Goal: Check status: Check status

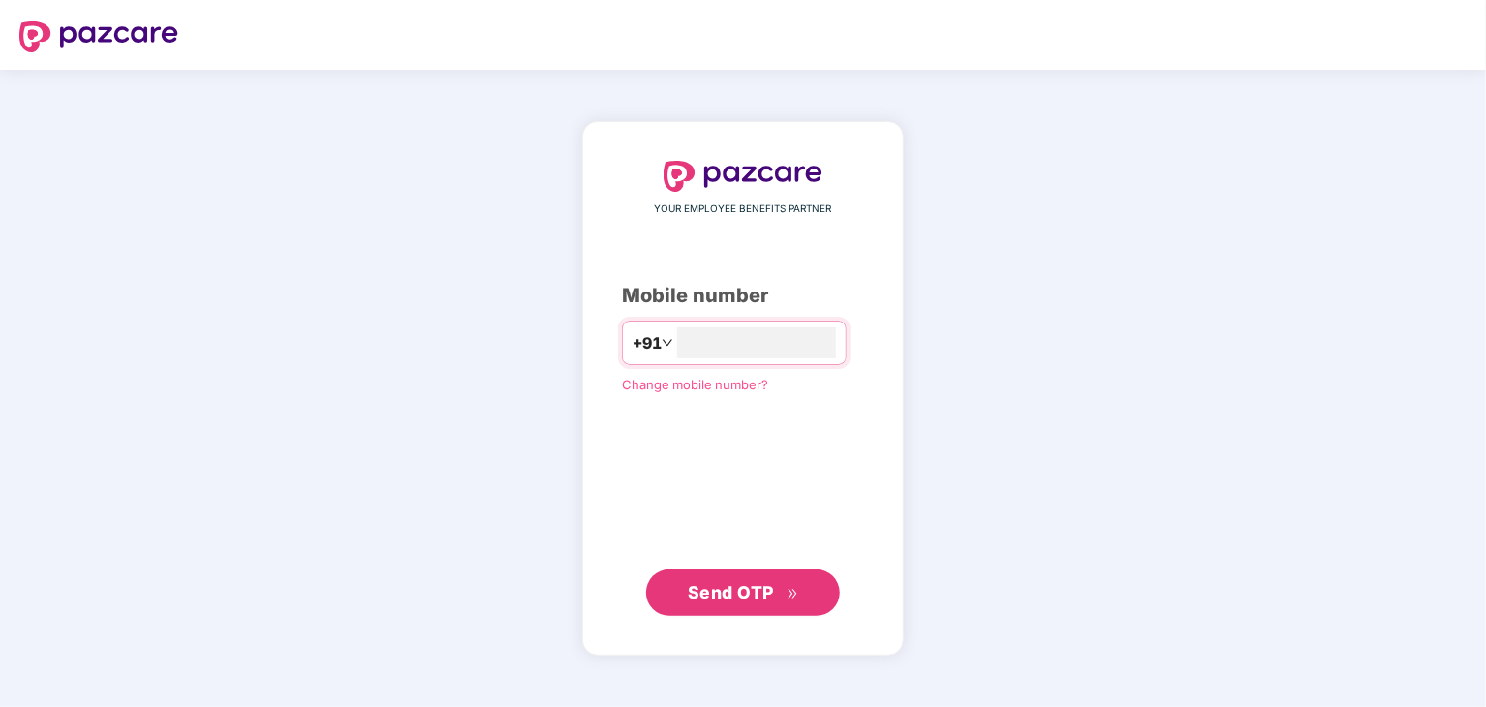
type input "**********"
click at [762, 593] on span "Send OTP" at bounding box center [731, 591] width 86 height 20
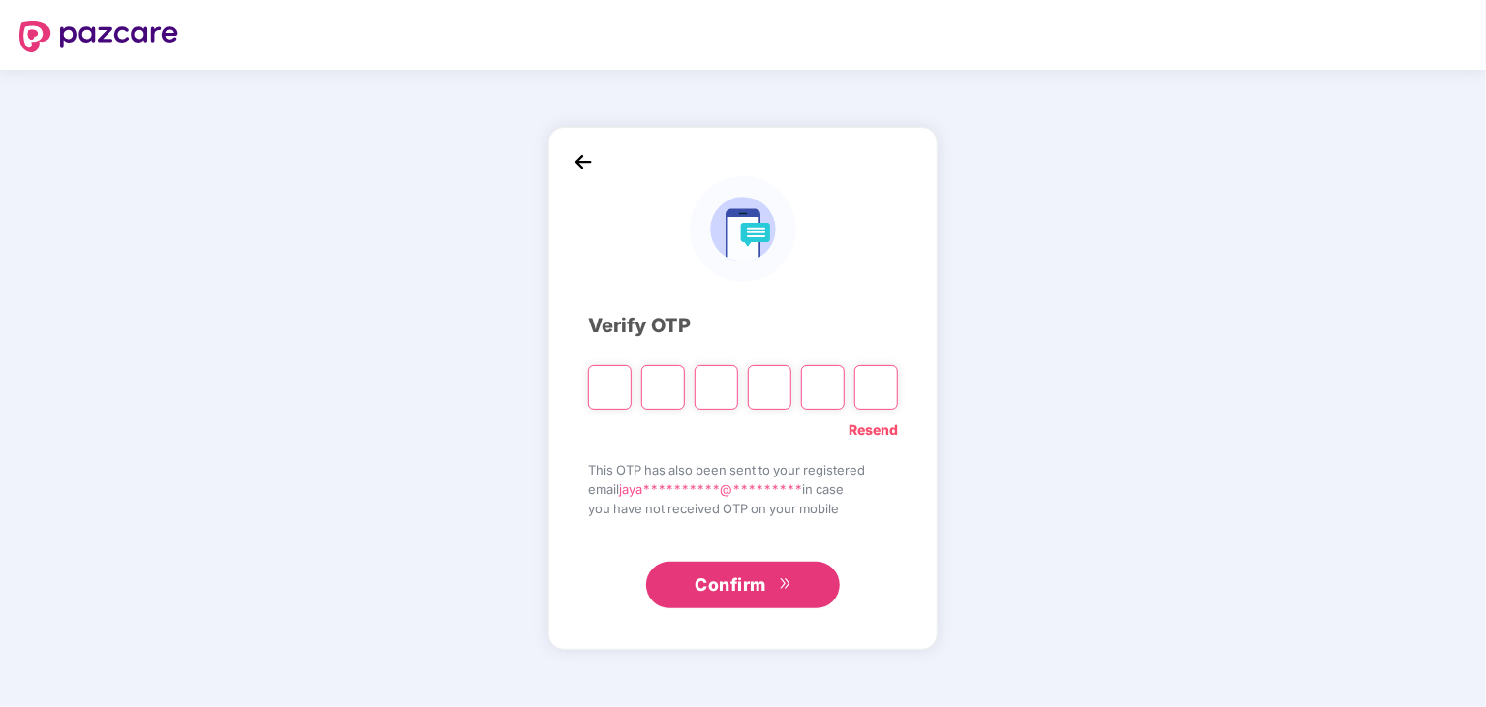
type input "*"
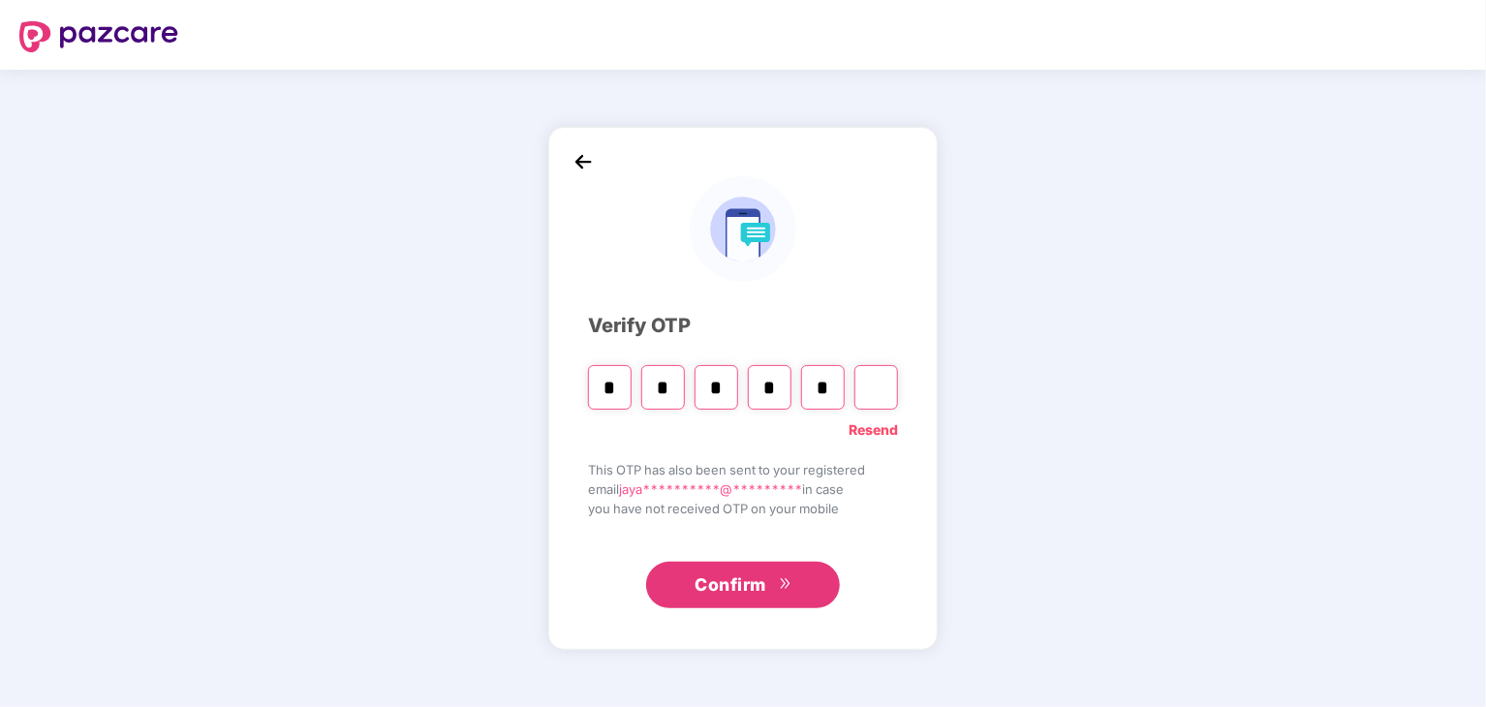
type input "*"
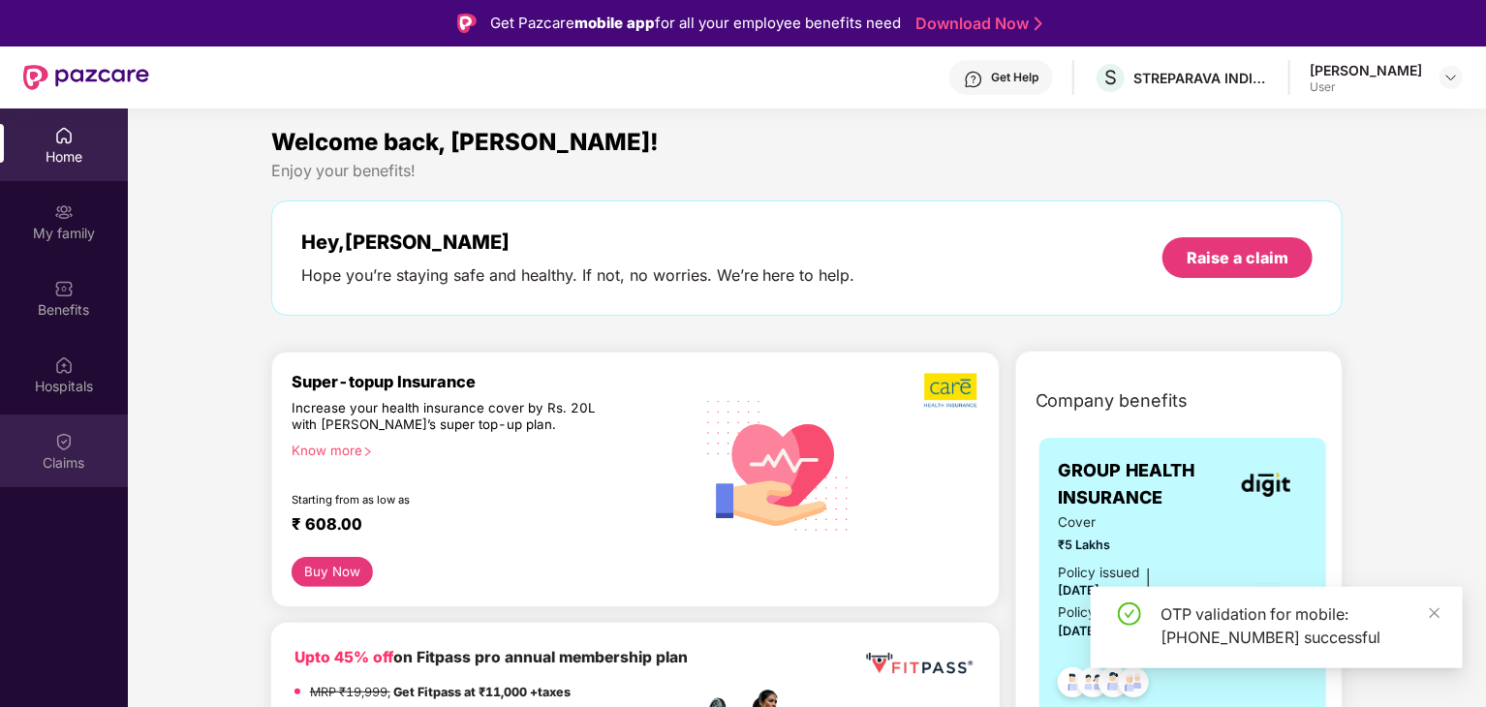
click at [62, 456] on div "Claims" at bounding box center [64, 462] width 128 height 19
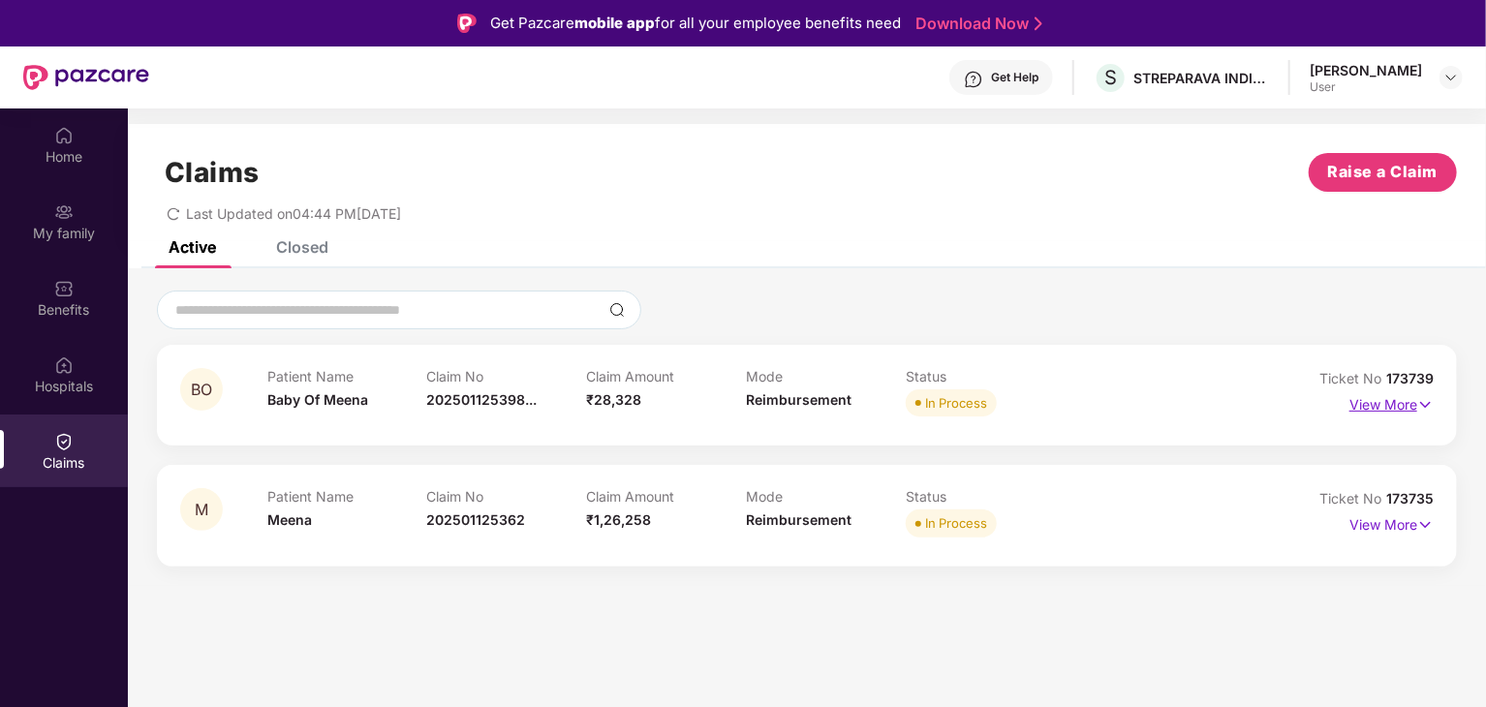
click at [1403, 404] on p "View More" at bounding box center [1392, 403] width 84 height 26
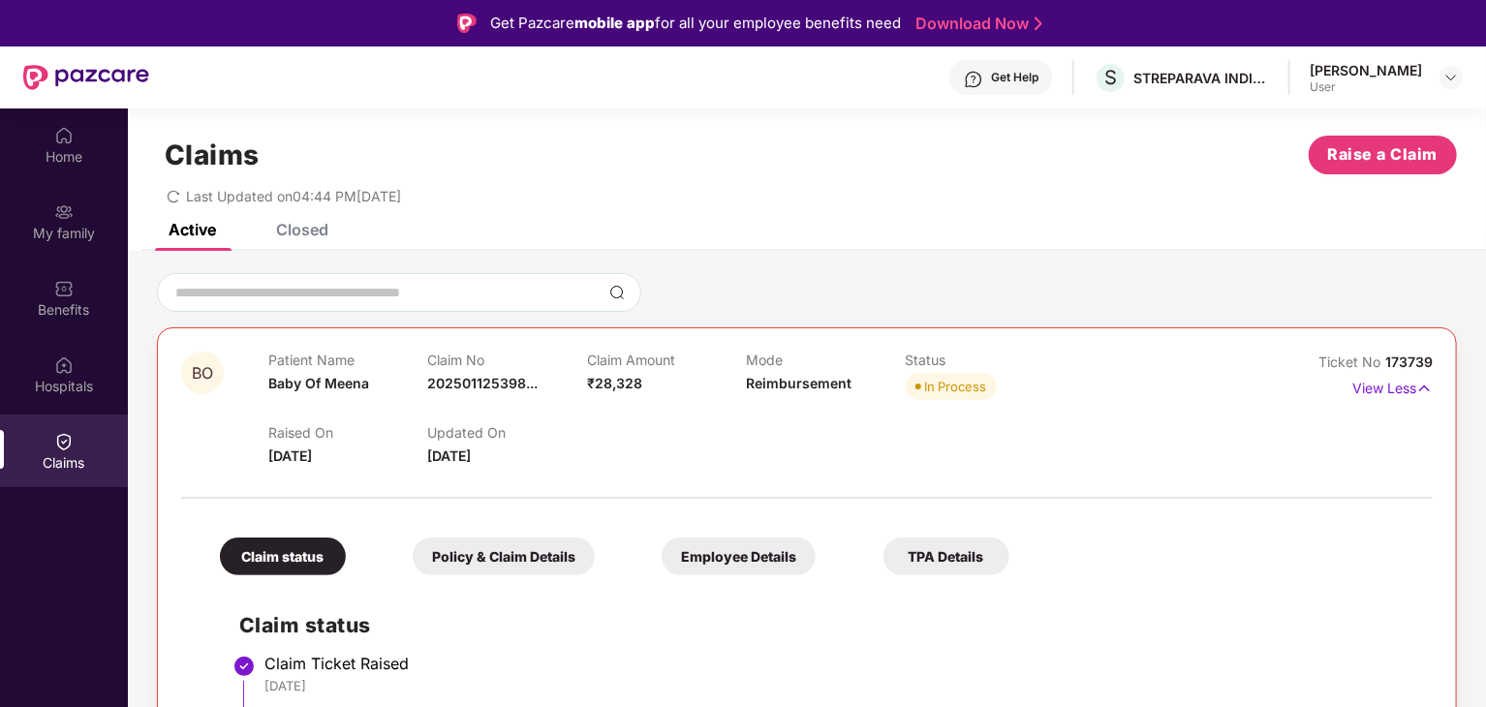
scroll to position [16, 0]
click at [1413, 390] on p "View Less" at bounding box center [1393, 387] width 80 height 26
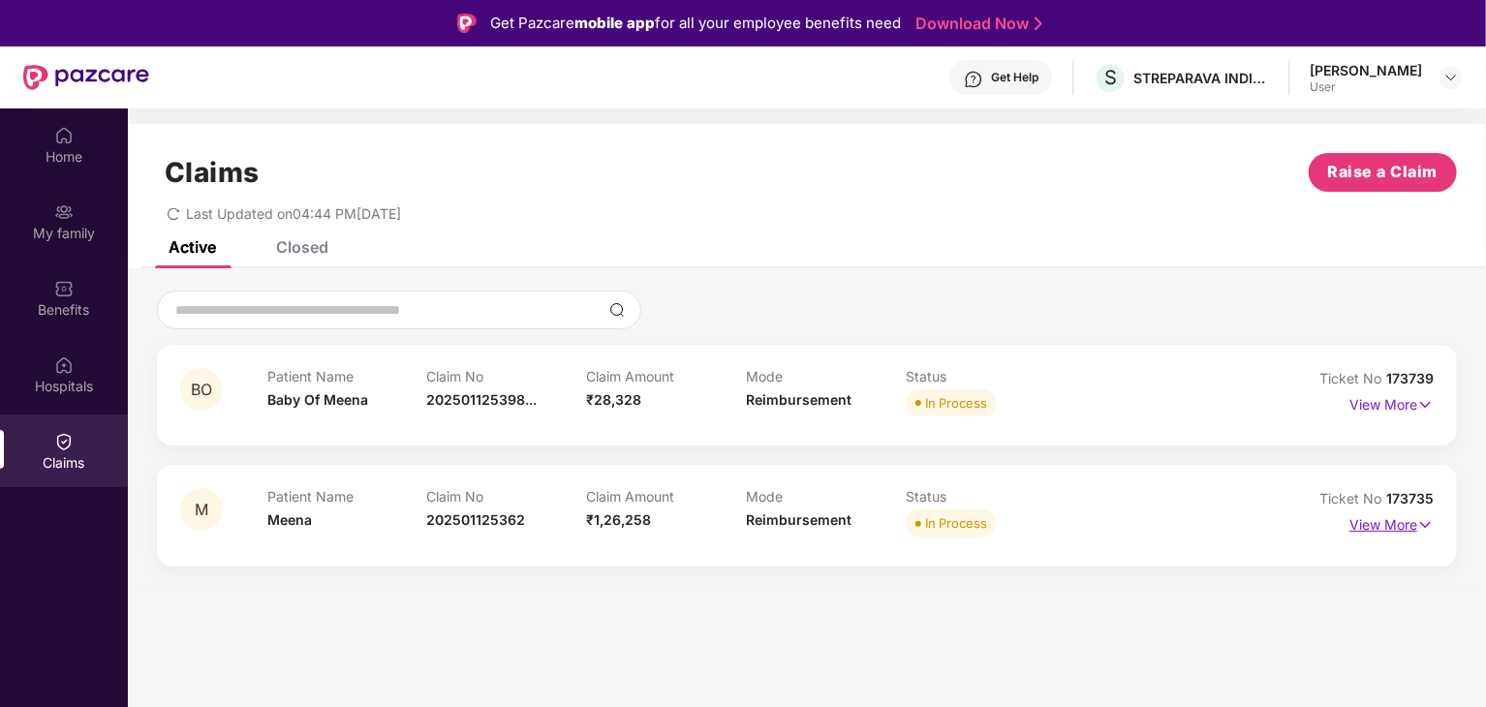
click at [1418, 527] on img at bounding box center [1426, 525] width 16 height 21
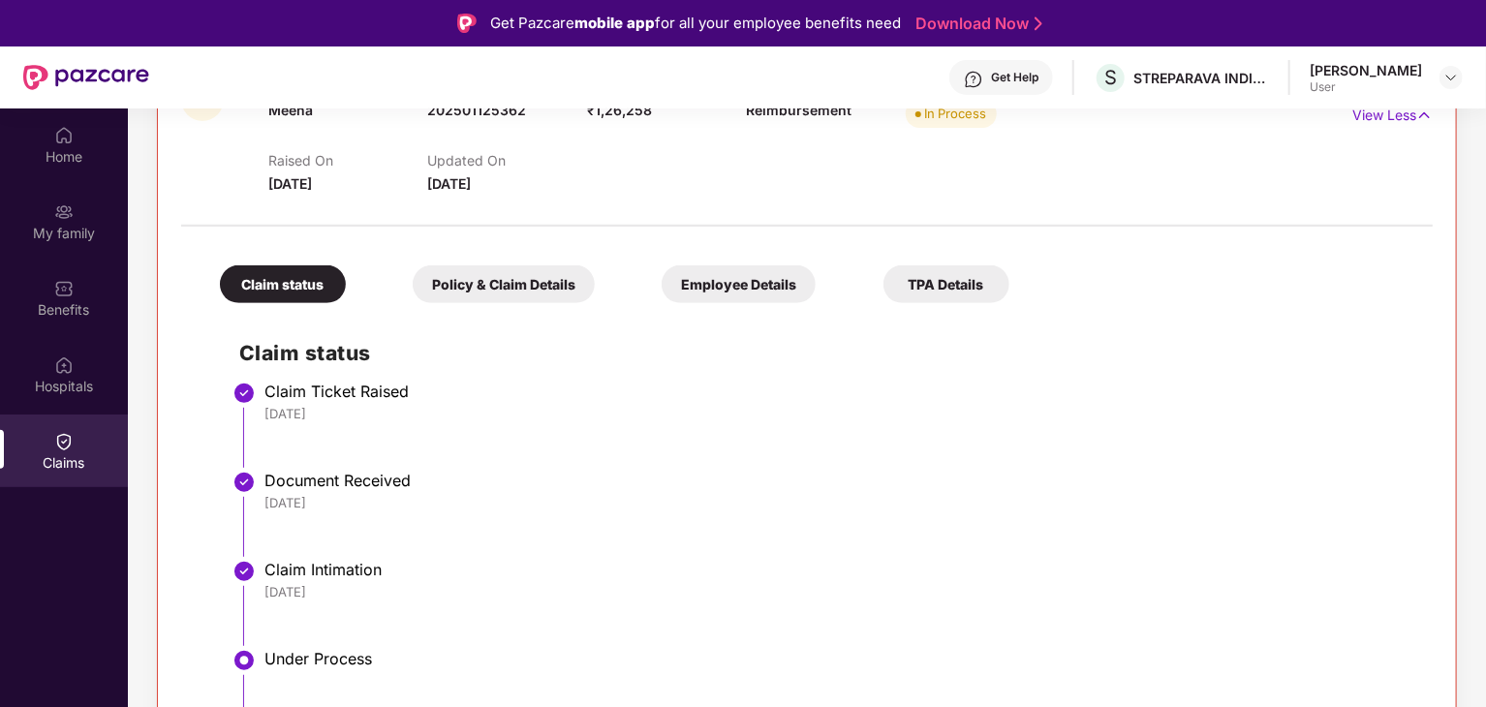
scroll to position [307, 0]
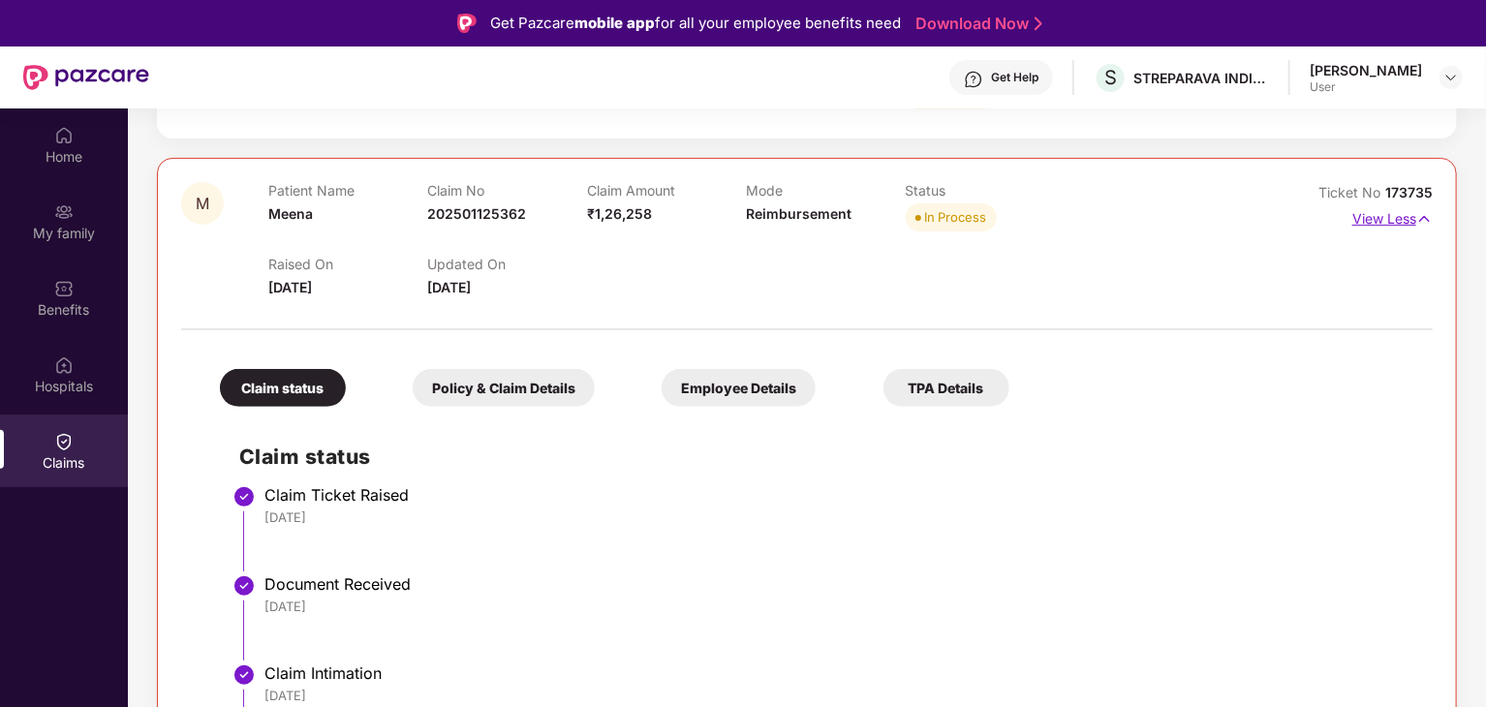
click at [1382, 216] on p "View Less" at bounding box center [1393, 216] width 80 height 26
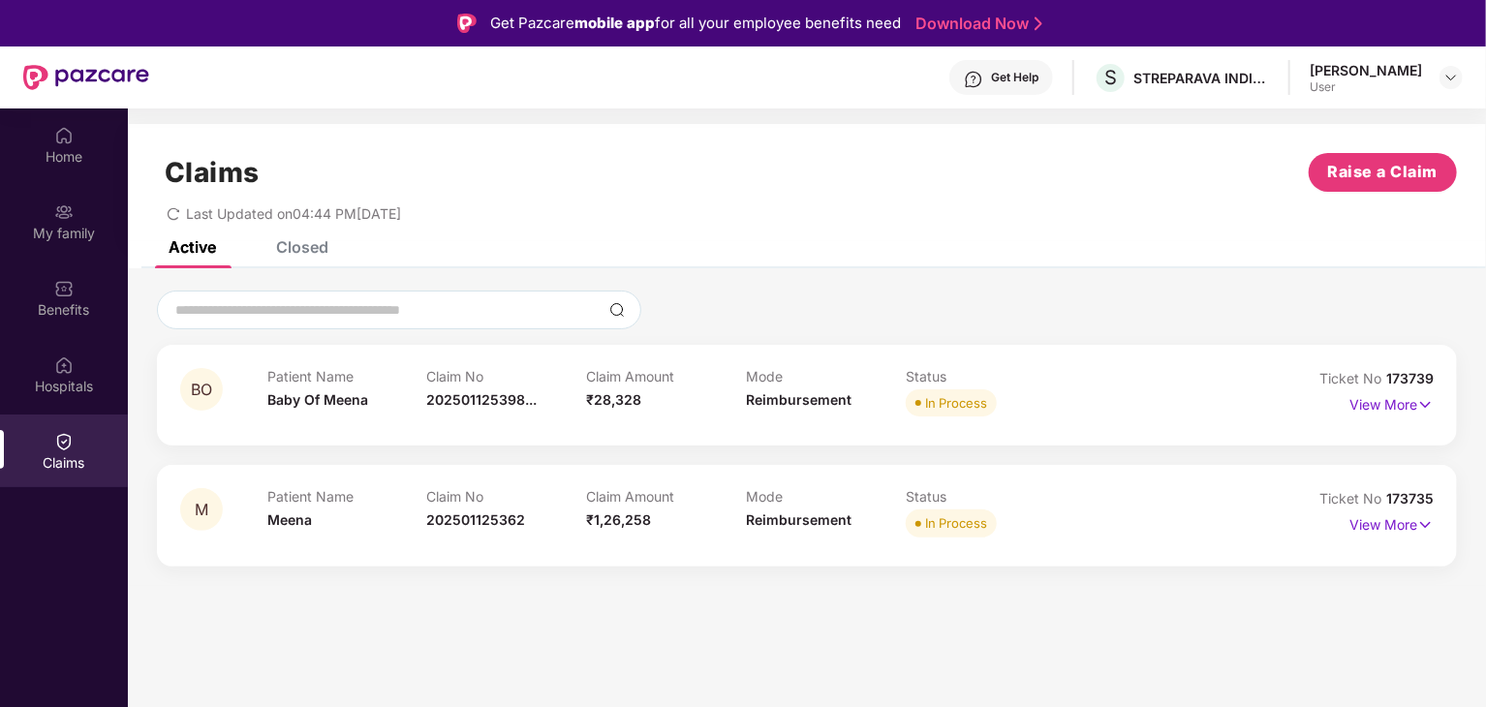
scroll to position [0, 0]
click at [54, 367] on img at bounding box center [63, 365] width 19 height 19
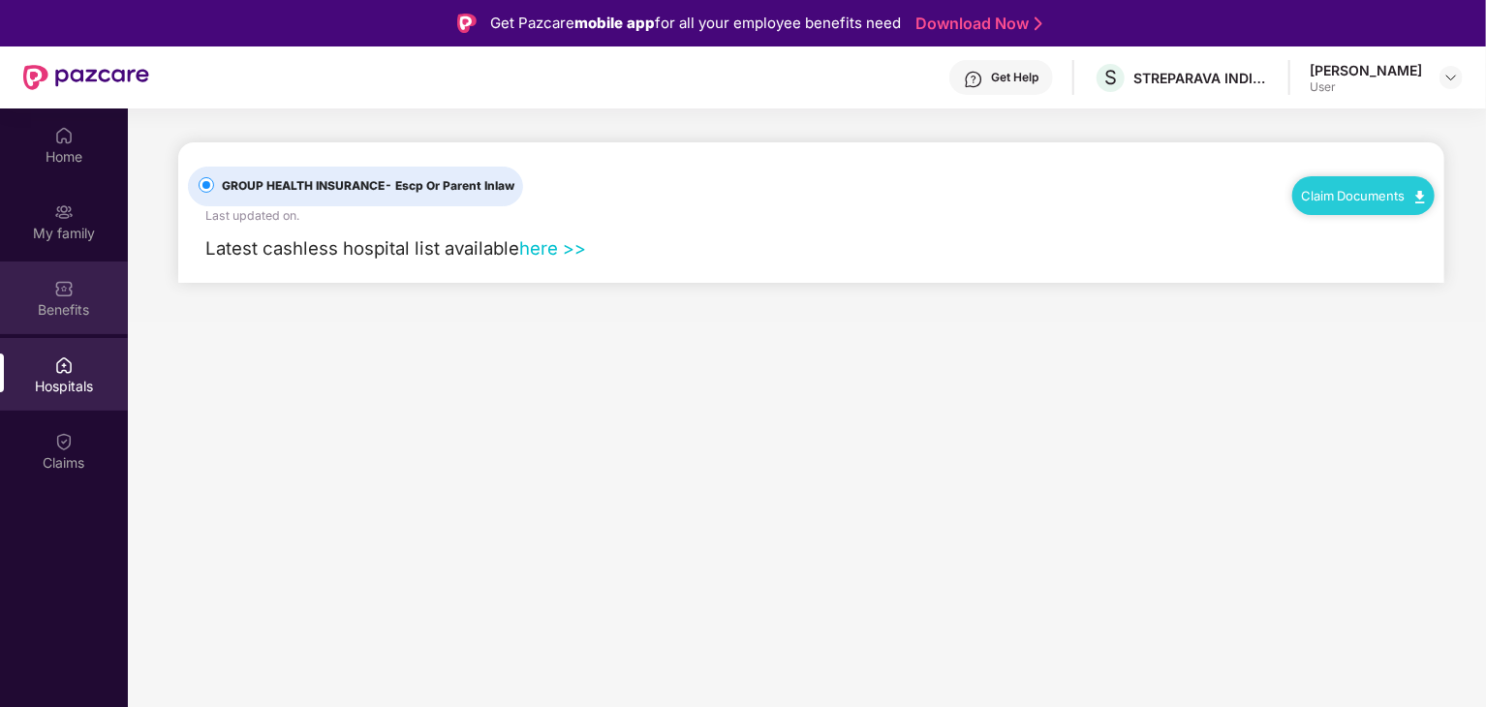
click at [59, 305] on div "Benefits" at bounding box center [64, 309] width 128 height 19
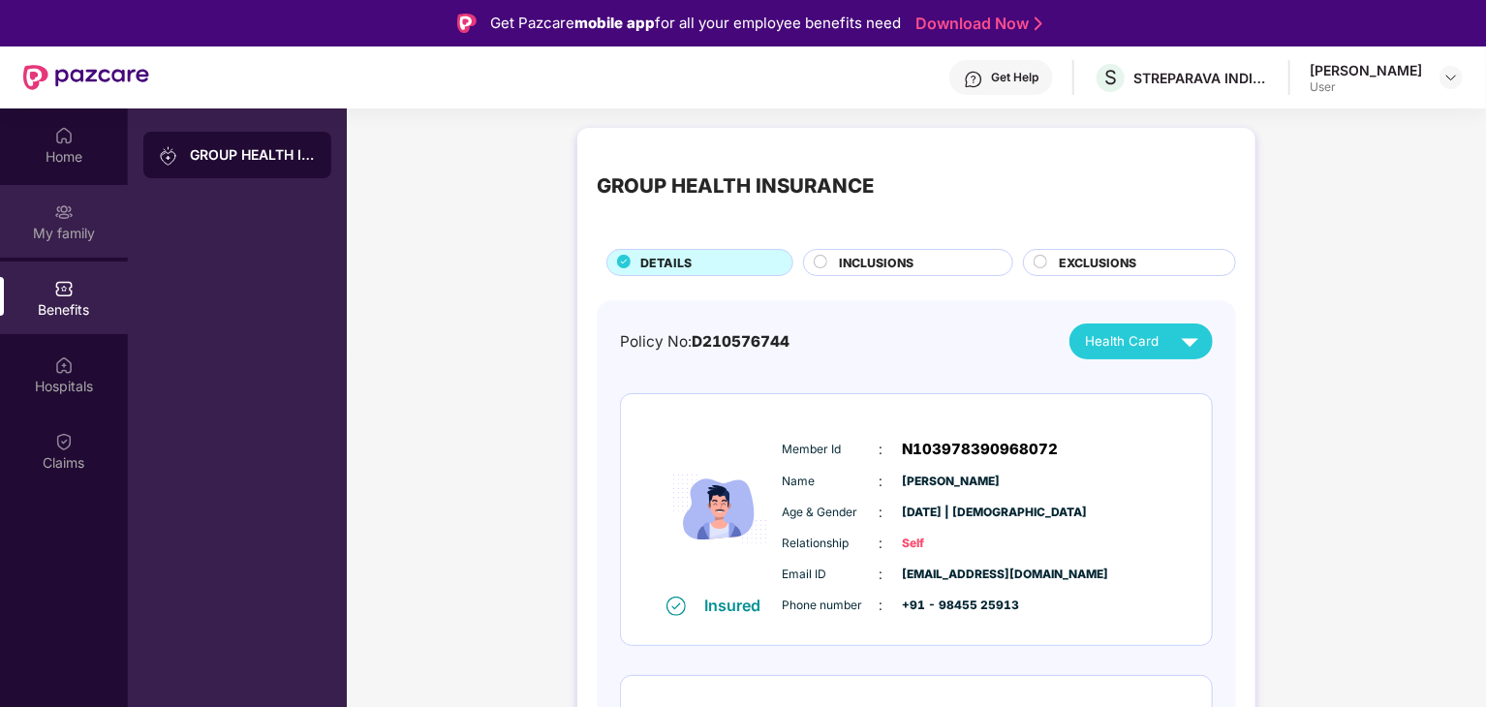
click at [62, 225] on div "My family" at bounding box center [64, 233] width 128 height 19
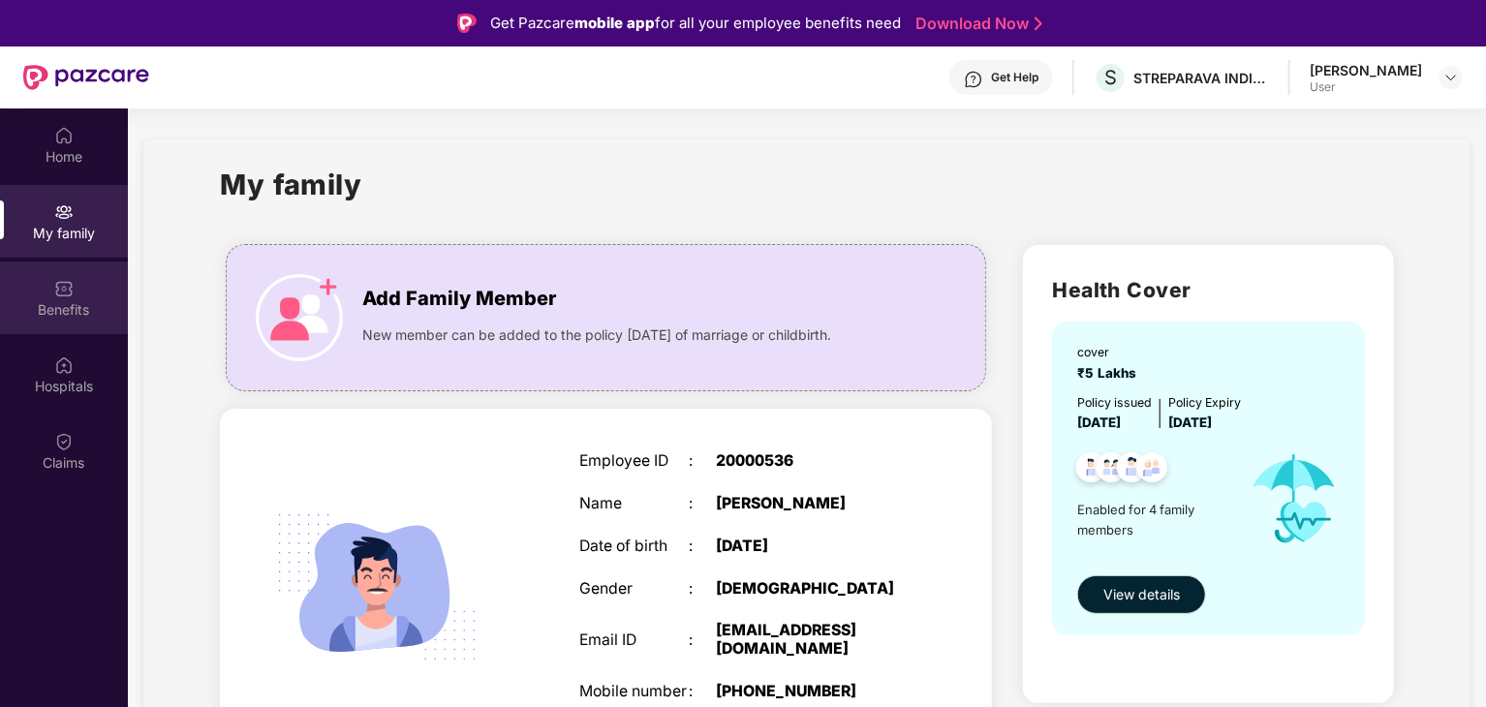
click at [66, 292] on img at bounding box center [63, 288] width 19 height 19
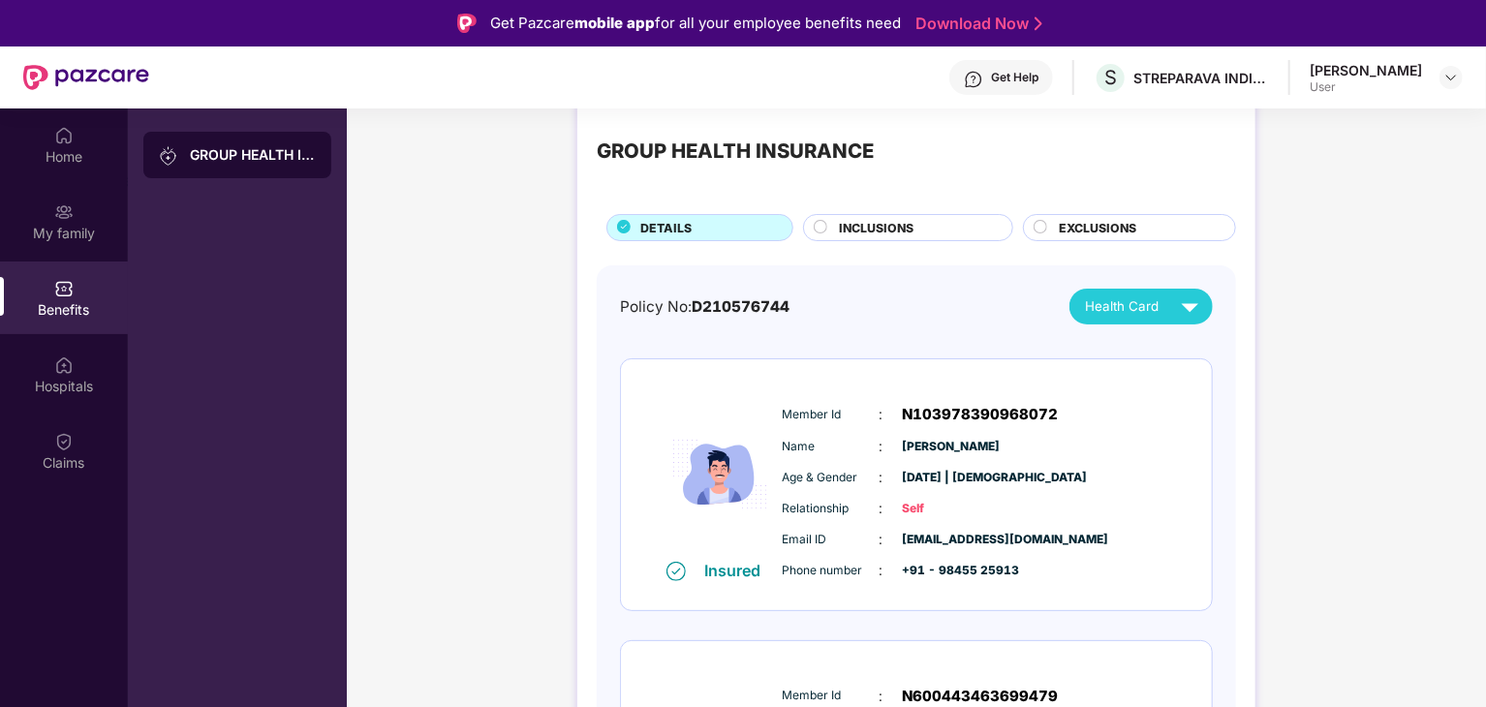
scroll to position [97, 0]
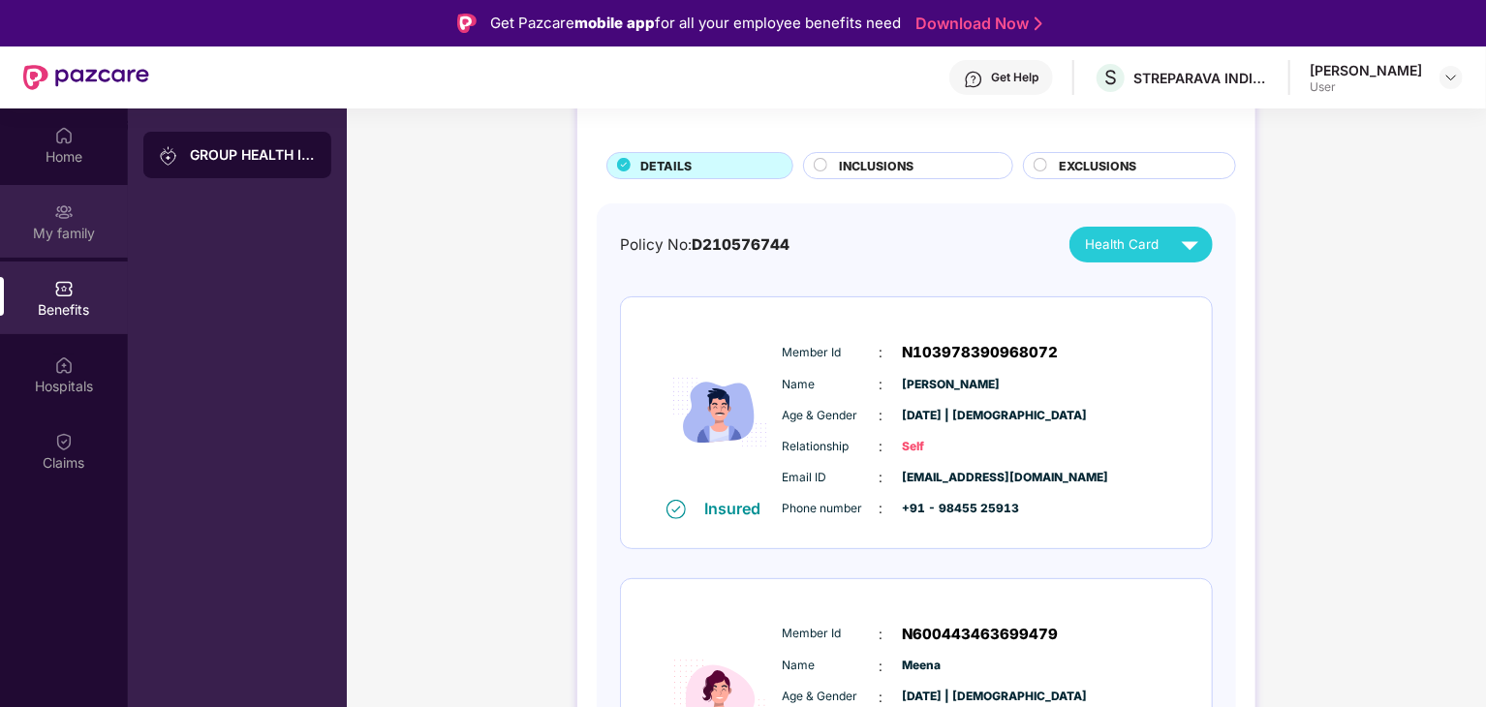
click at [51, 220] on div "My family" at bounding box center [64, 221] width 128 height 73
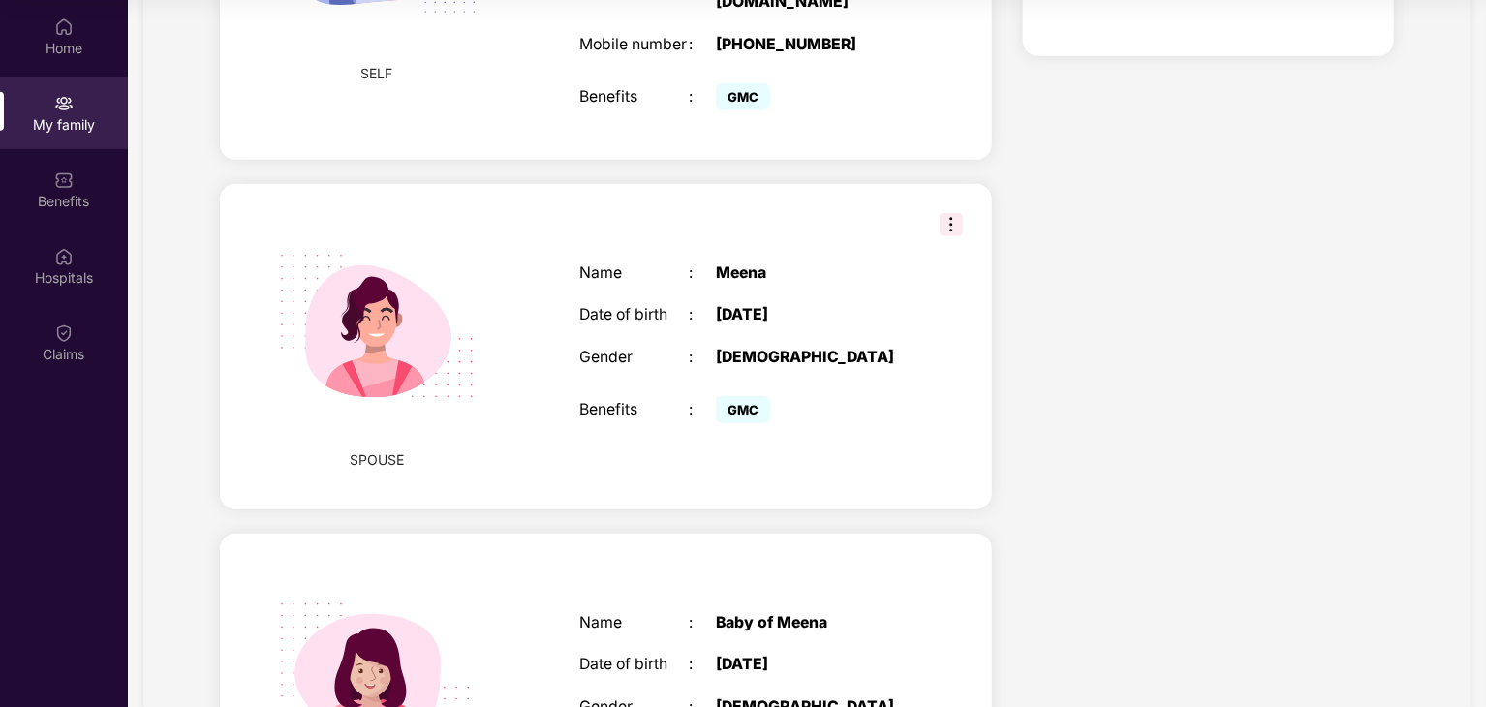
scroll to position [538, 0]
click at [62, 37] on div "Home" at bounding box center [64, 36] width 128 height 73
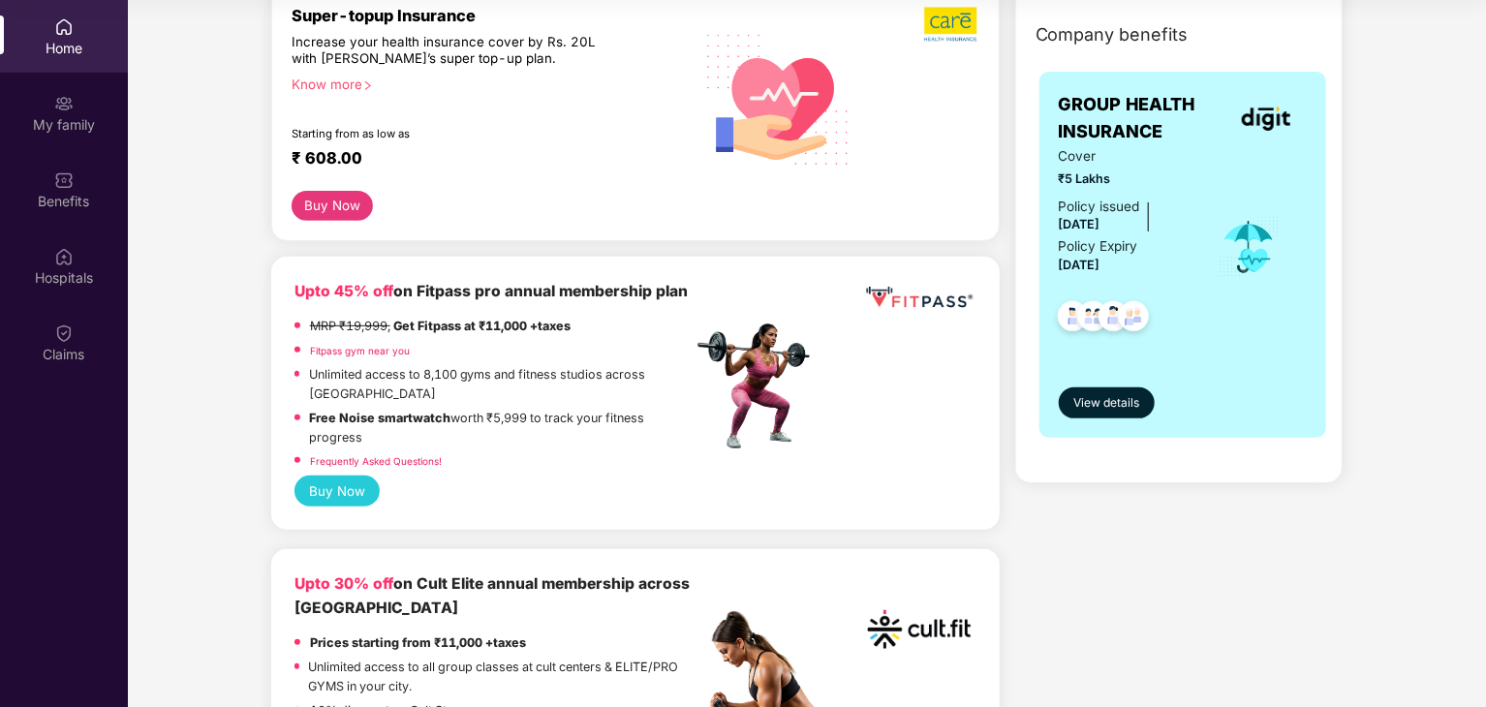
scroll to position [291, 0]
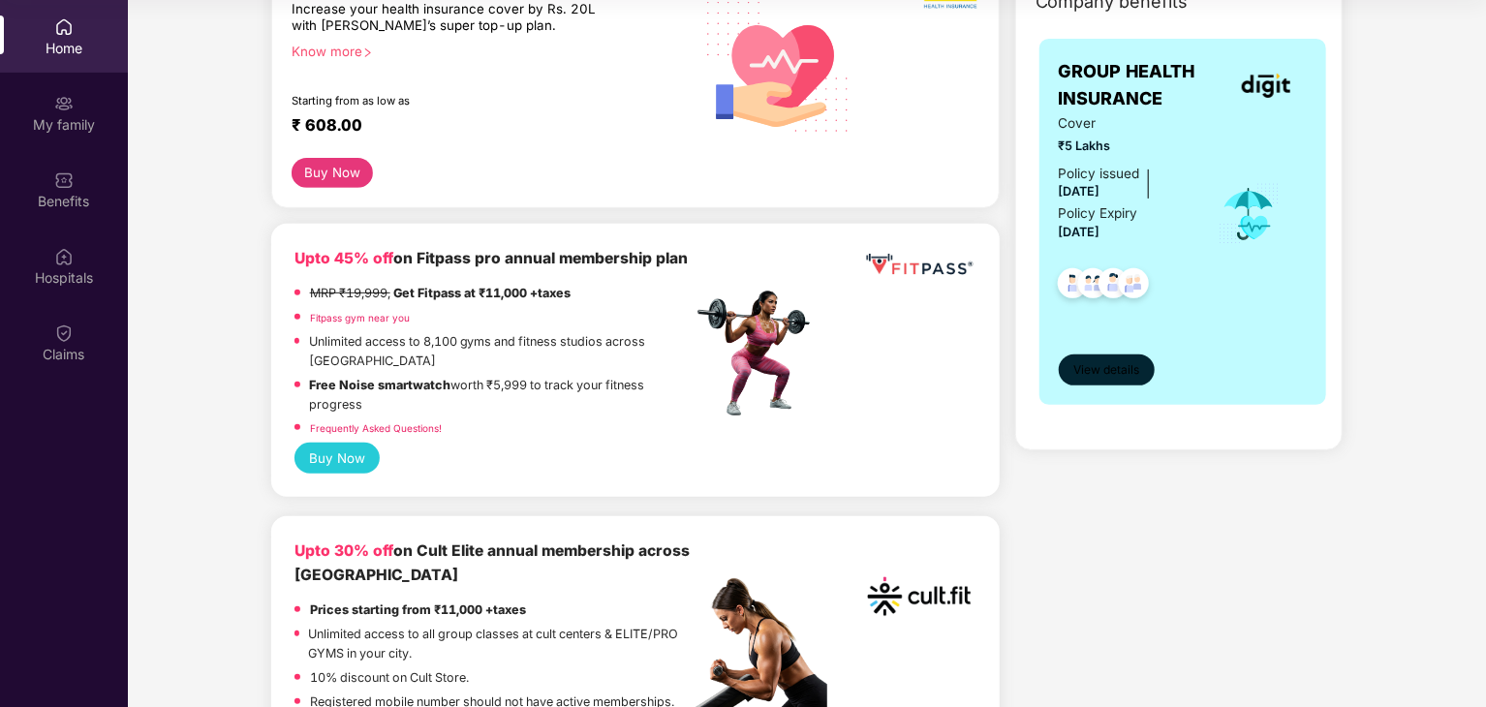
click at [1120, 365] on span "View details" at bounding box center [1107, 370] width 66 height 18
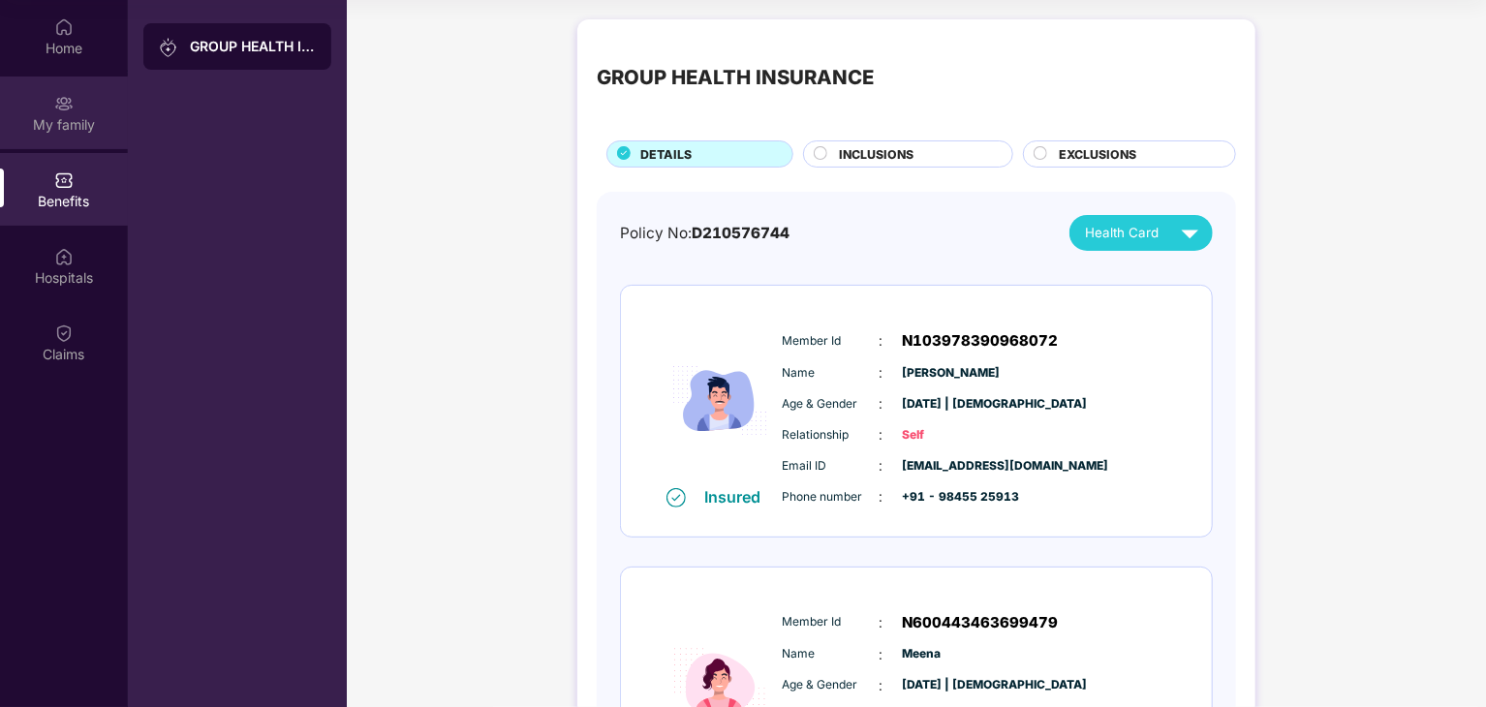
click at [83, 113] on div "My family" at bounding box center [64, 113] width 128 height 73
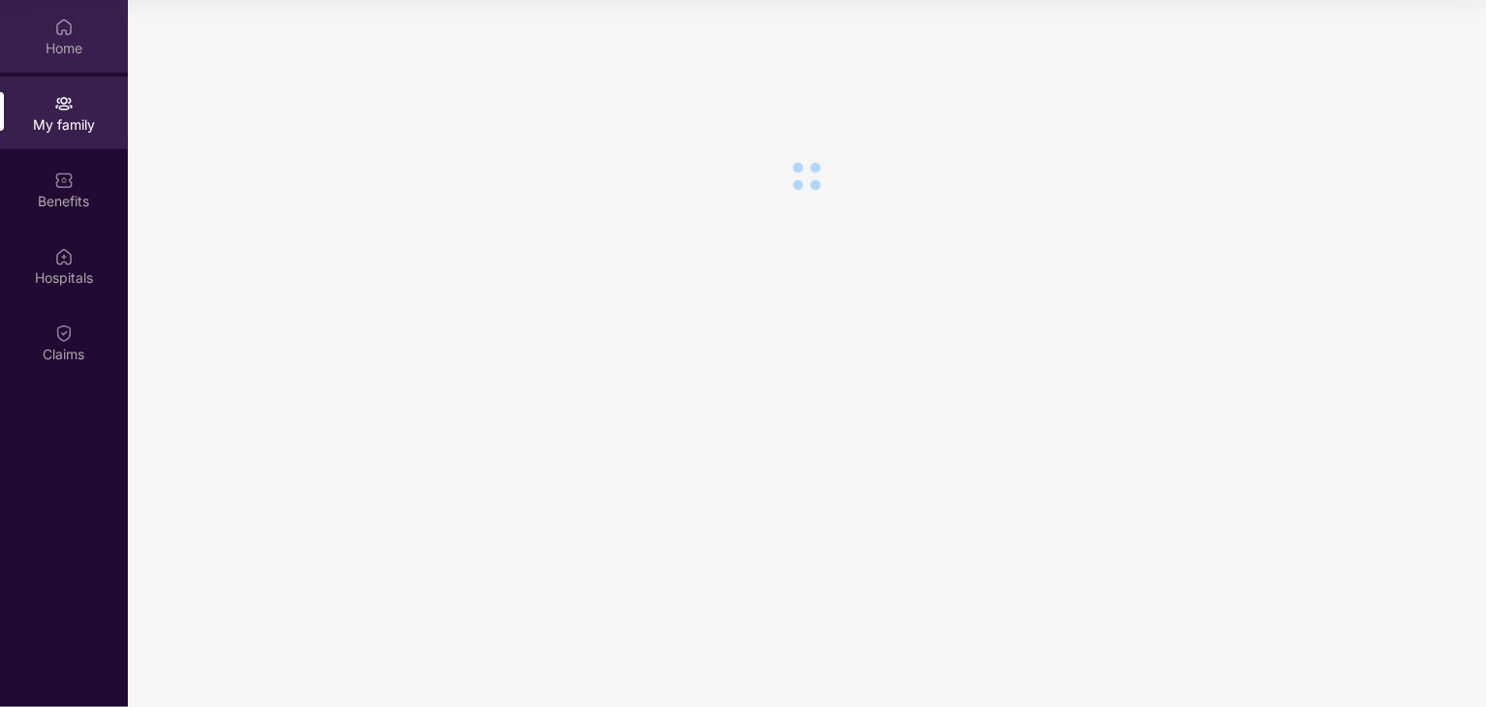
click at [68, 41] on div "Home" at bounding box center [64, 48] width 128 height 19
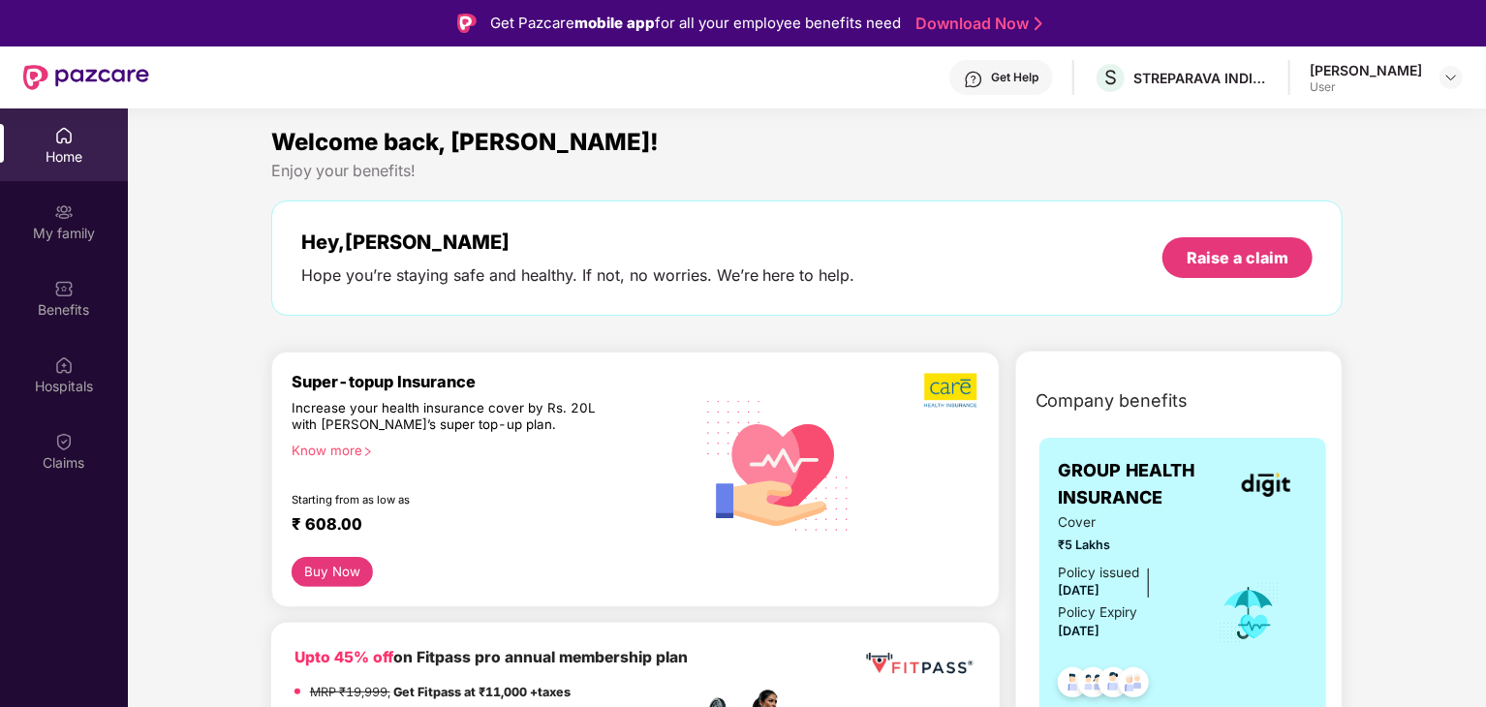
click at [360, 132] on span "Welcome back, [PERSON_NAME]!" at bounding box center [465, 142] width 388 height 28
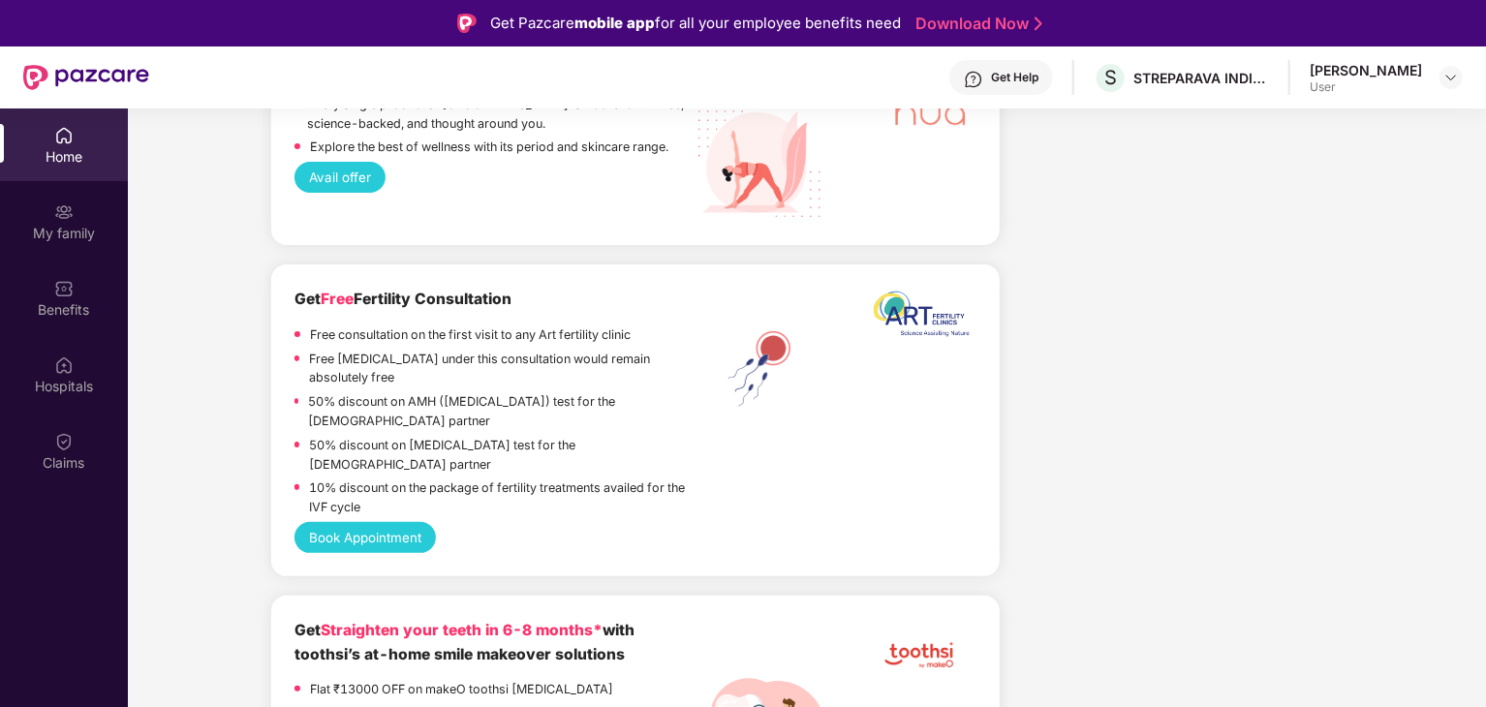
scroll to position [3816, 0]
click at [64, 209] on img at bounding box center [63, 212] width 19 height 19
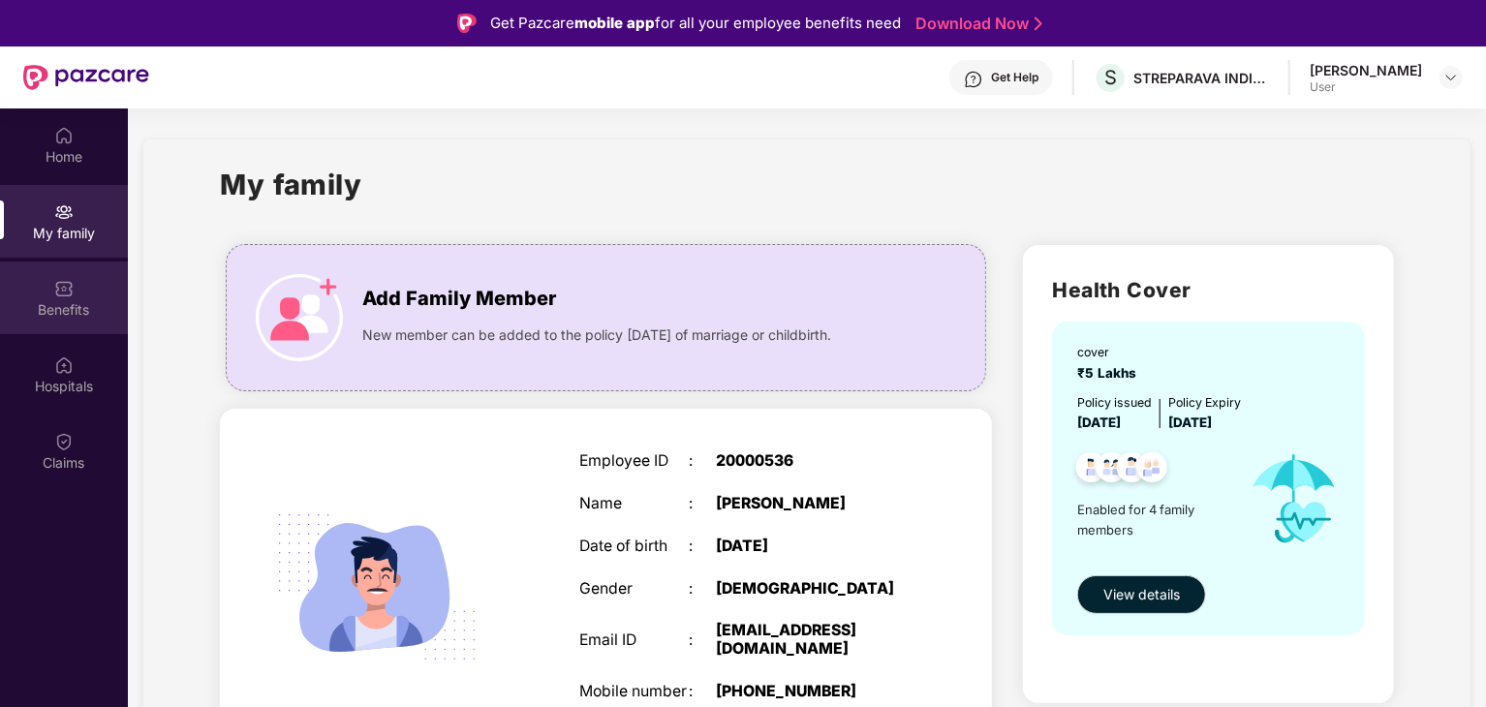
click at [60, 289] on img at bounding box center [63, 288] width 19 height 19
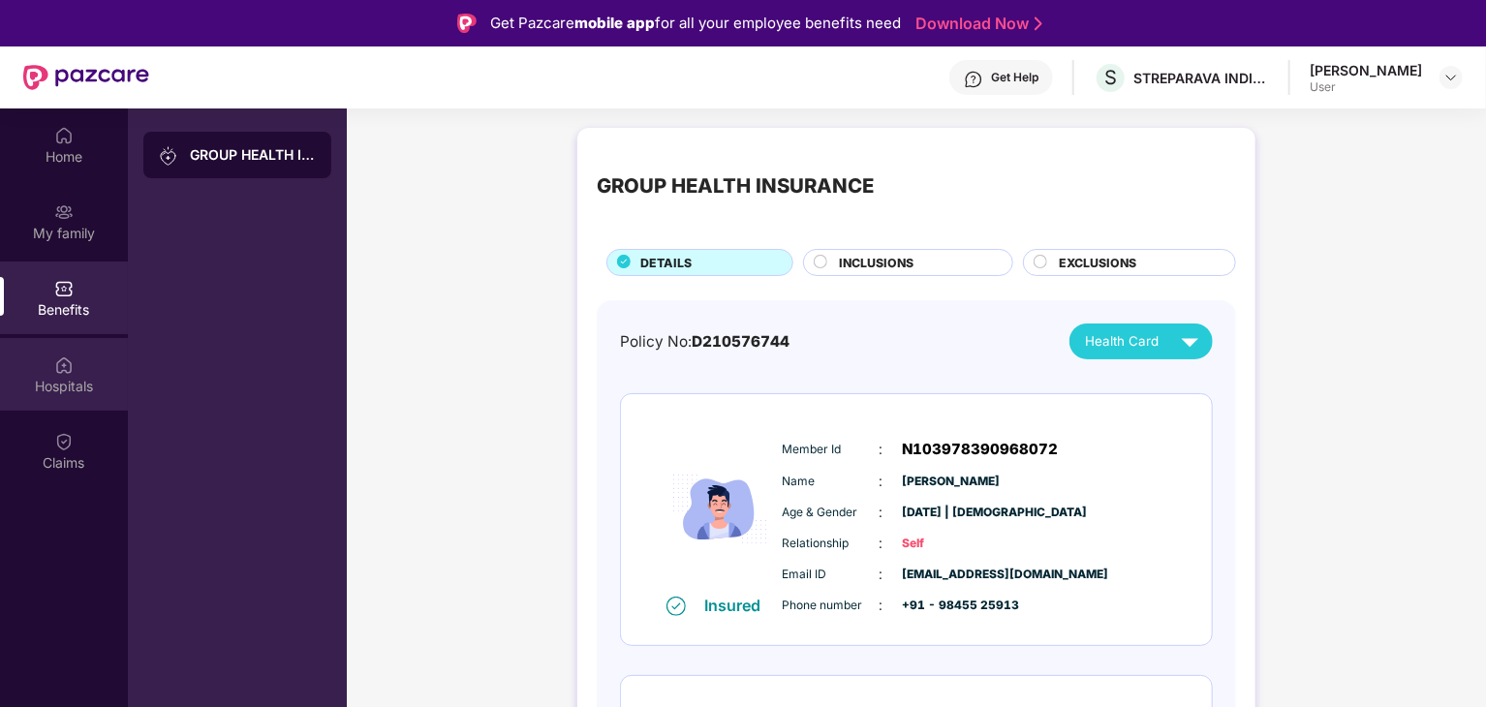
click at [66, 374] on img at bounding box center [63, 365] width 19 height 19
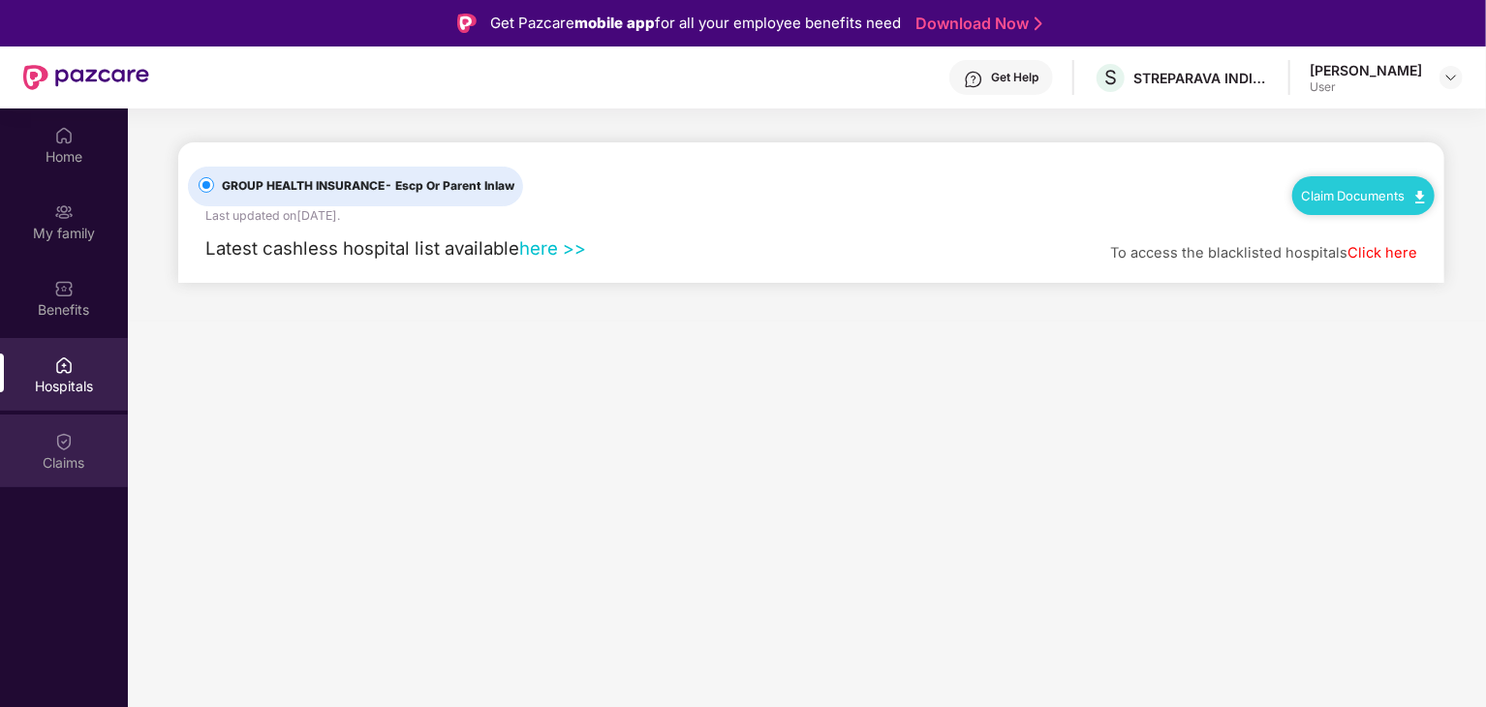
click at [62, 456] on div "Claims" at bounding box center [64, 462] width 128 height 19
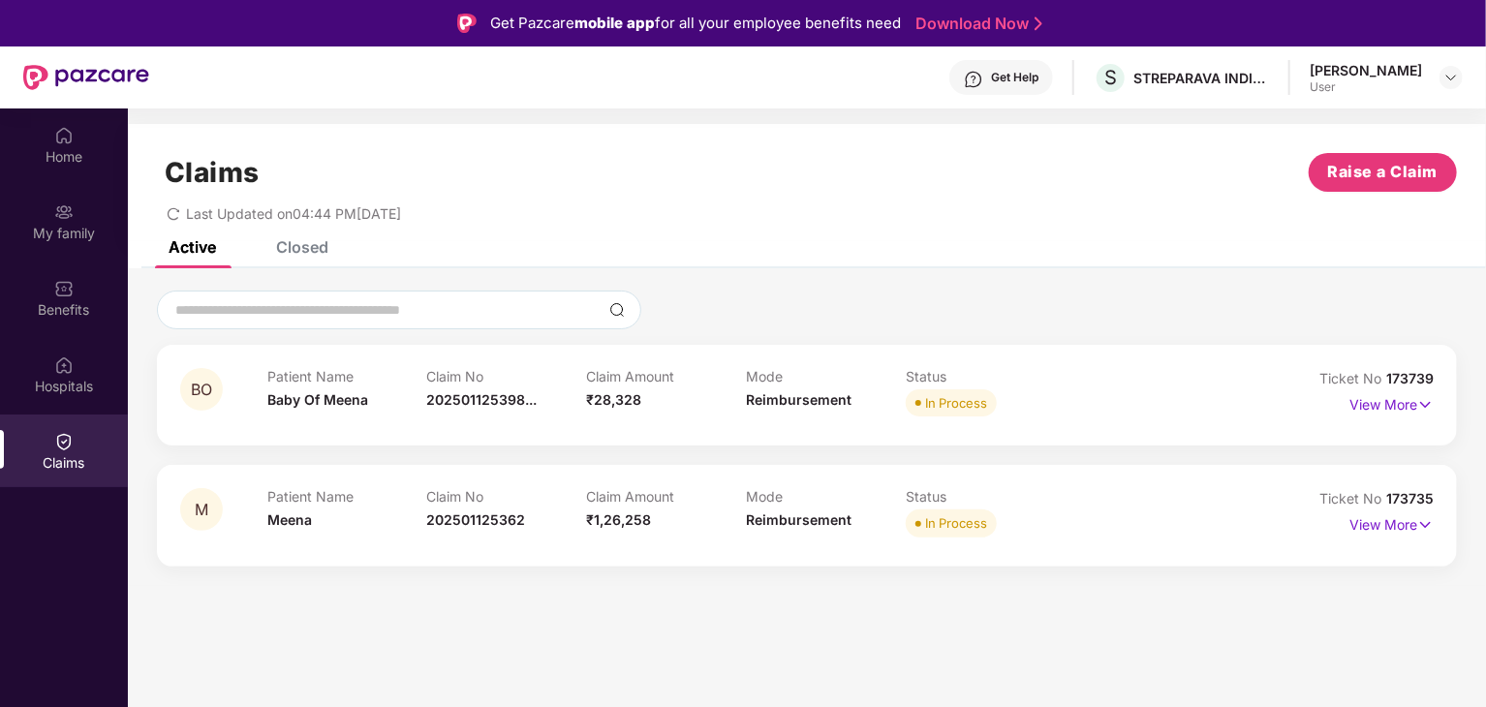
click at [1123, 518] on div "Patient Name Meena Claim No 202501125362 Claim Amount ₹1,26,258 Mode Reimbursem…" at bounding box center [745, 514] width 957 height 53
click at [1403, 528] on p "View More" at bounding box center [1392, 523] width 84 height 26
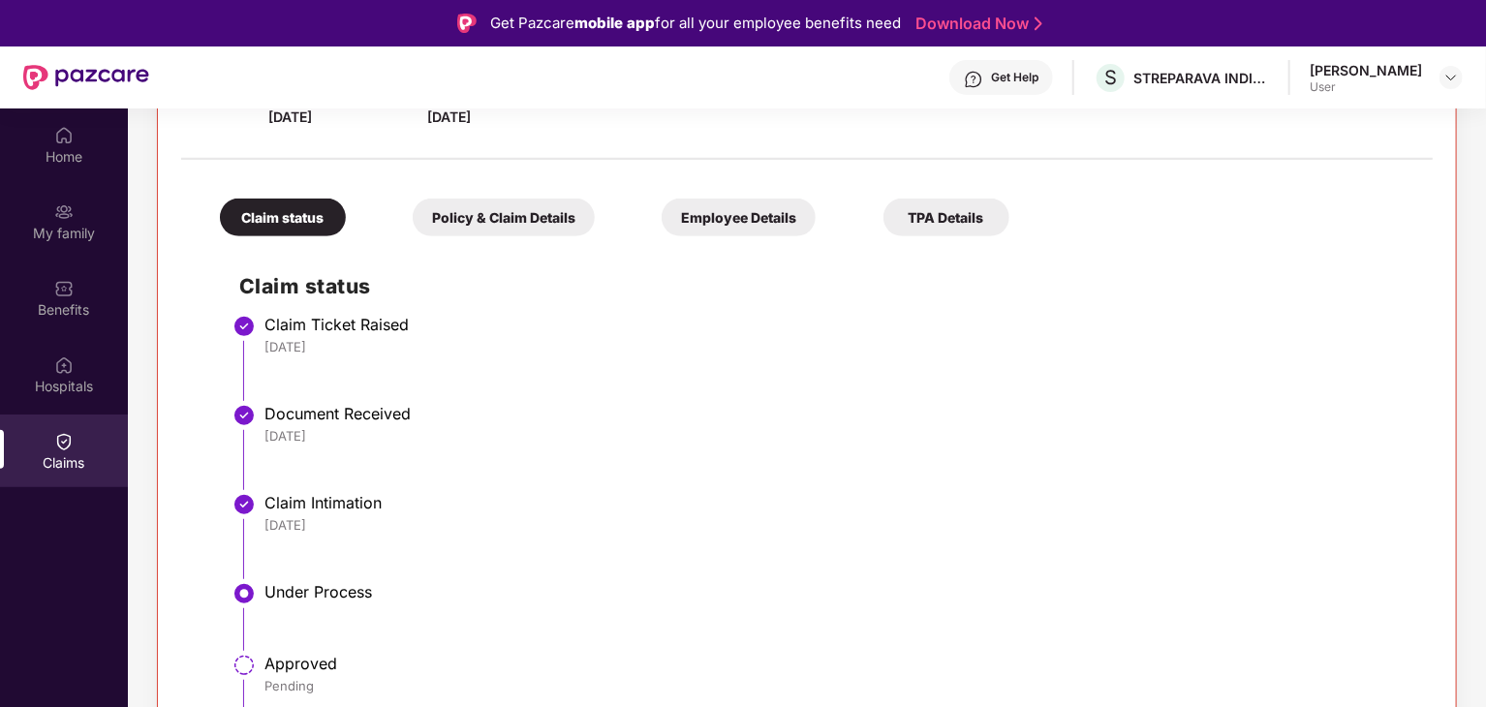
scroll to position [501, 0]
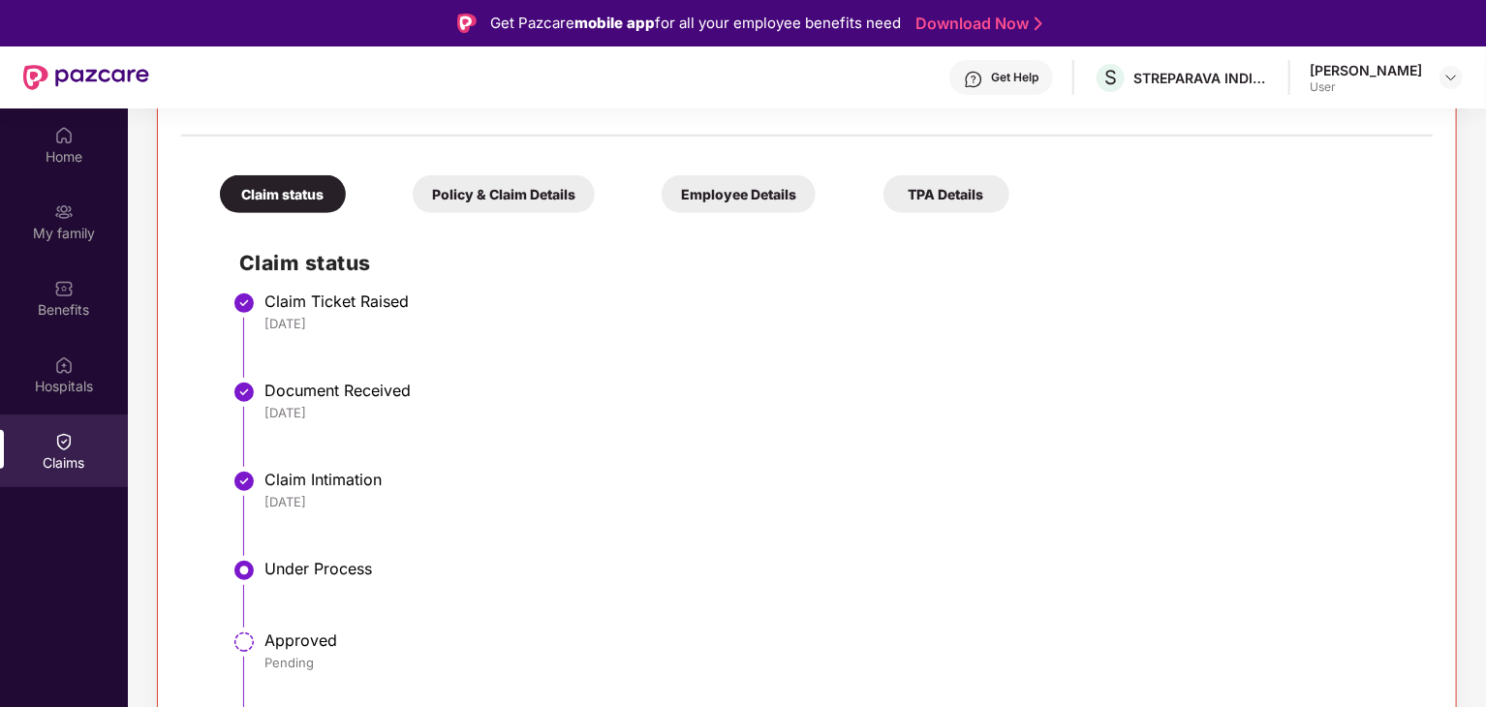
click at [481, 183] on div "Policy & Claim Details" at bounding box center [504, 194] width 182 height 38
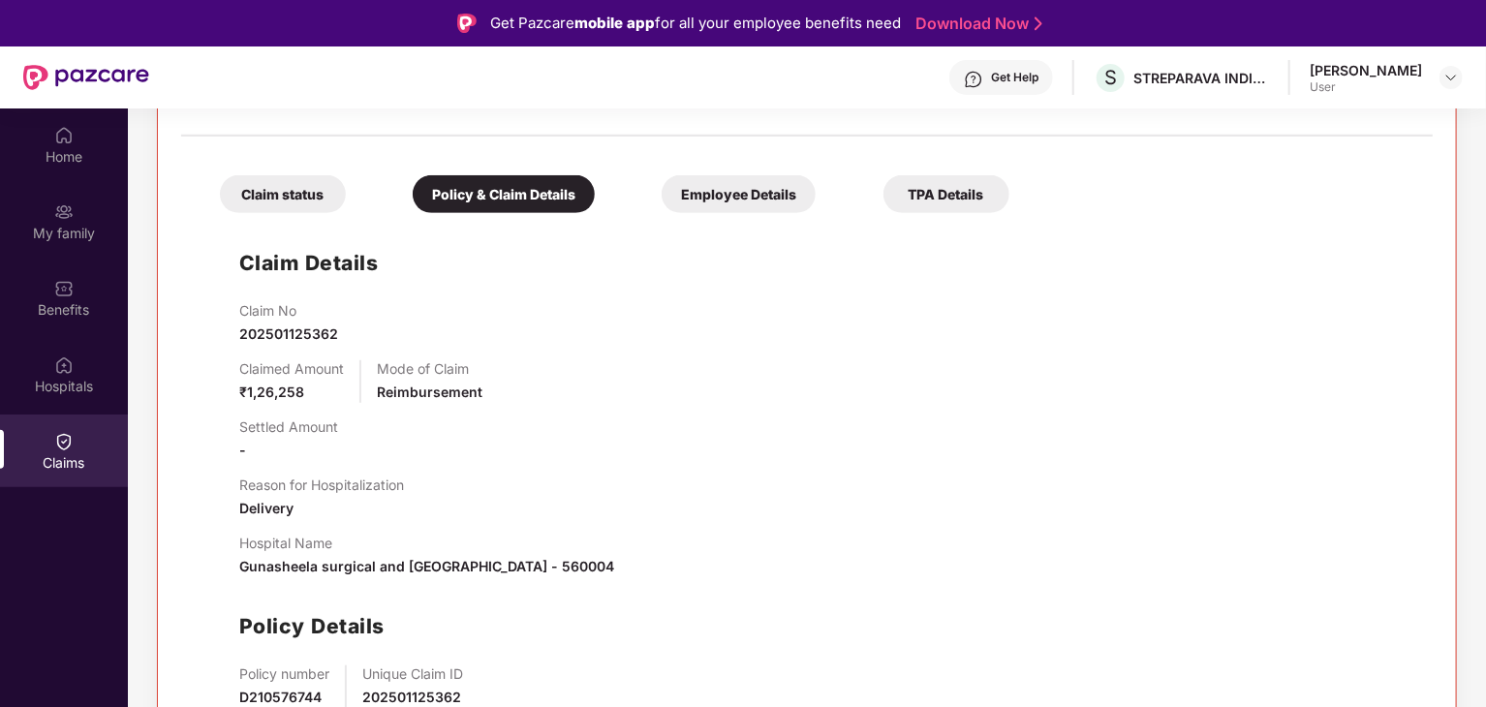
click at [289, 198] on div "Claim status" at bounding box center [283, 194] width 126 height 38
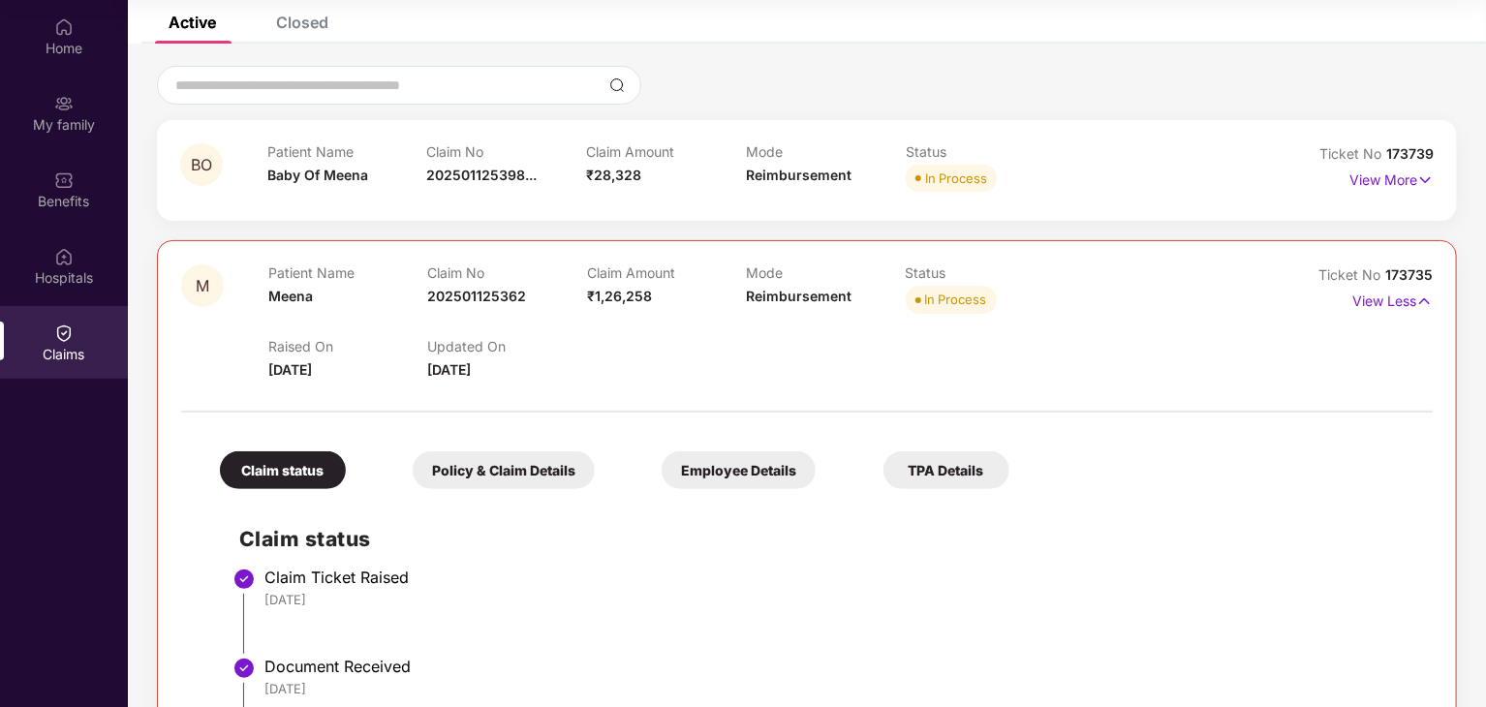
scroll to position [113, 0]
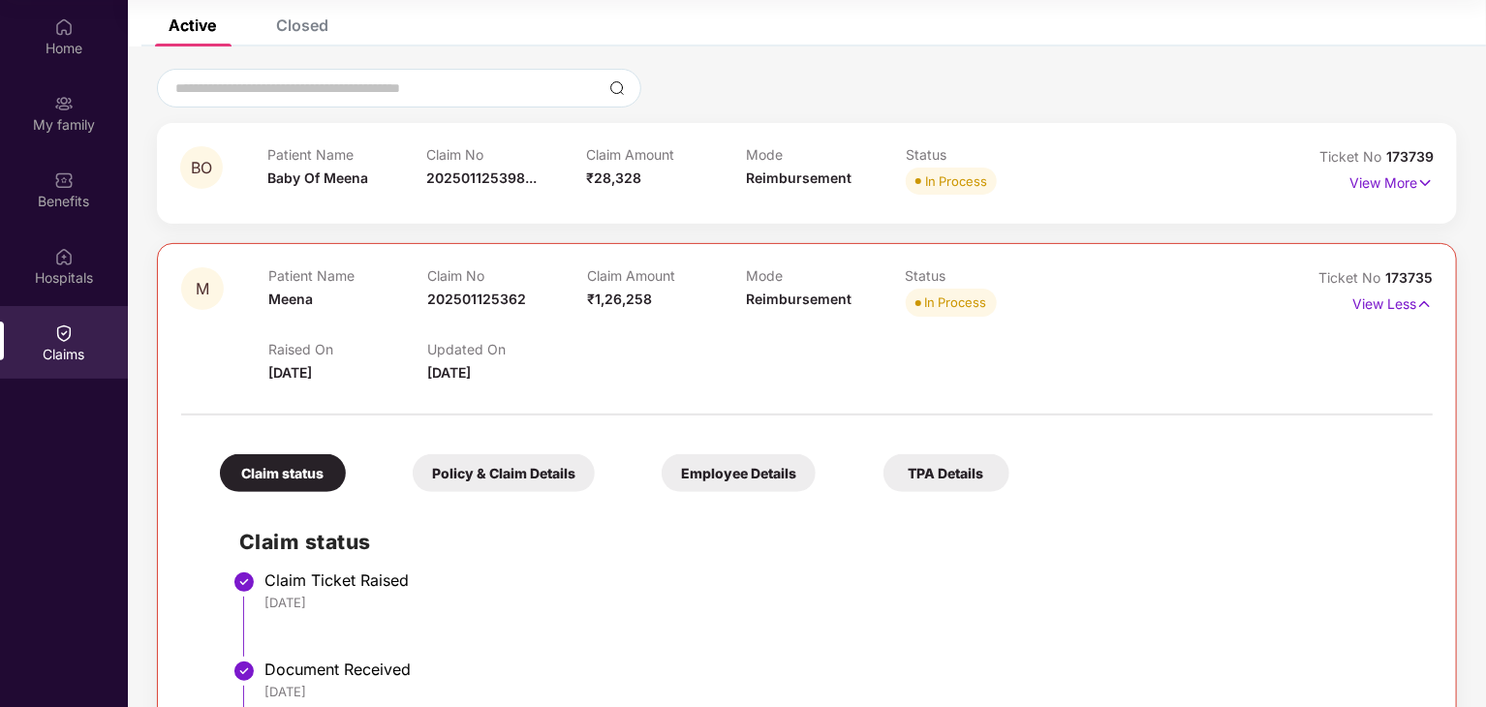
click at [491, 474] on div "Policy & Claim Details" at bounding box center [504, 473] width 182 height 38
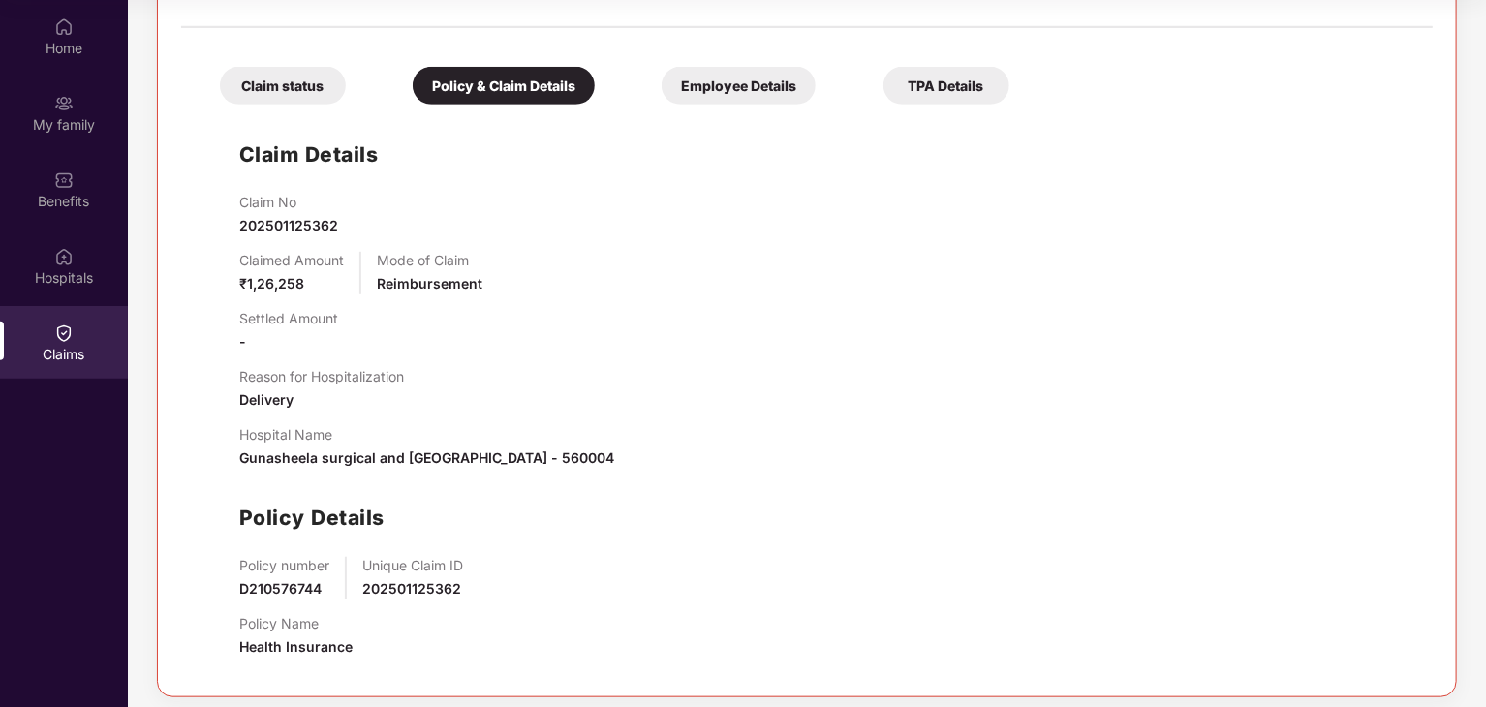
scroll to position [510, 0]
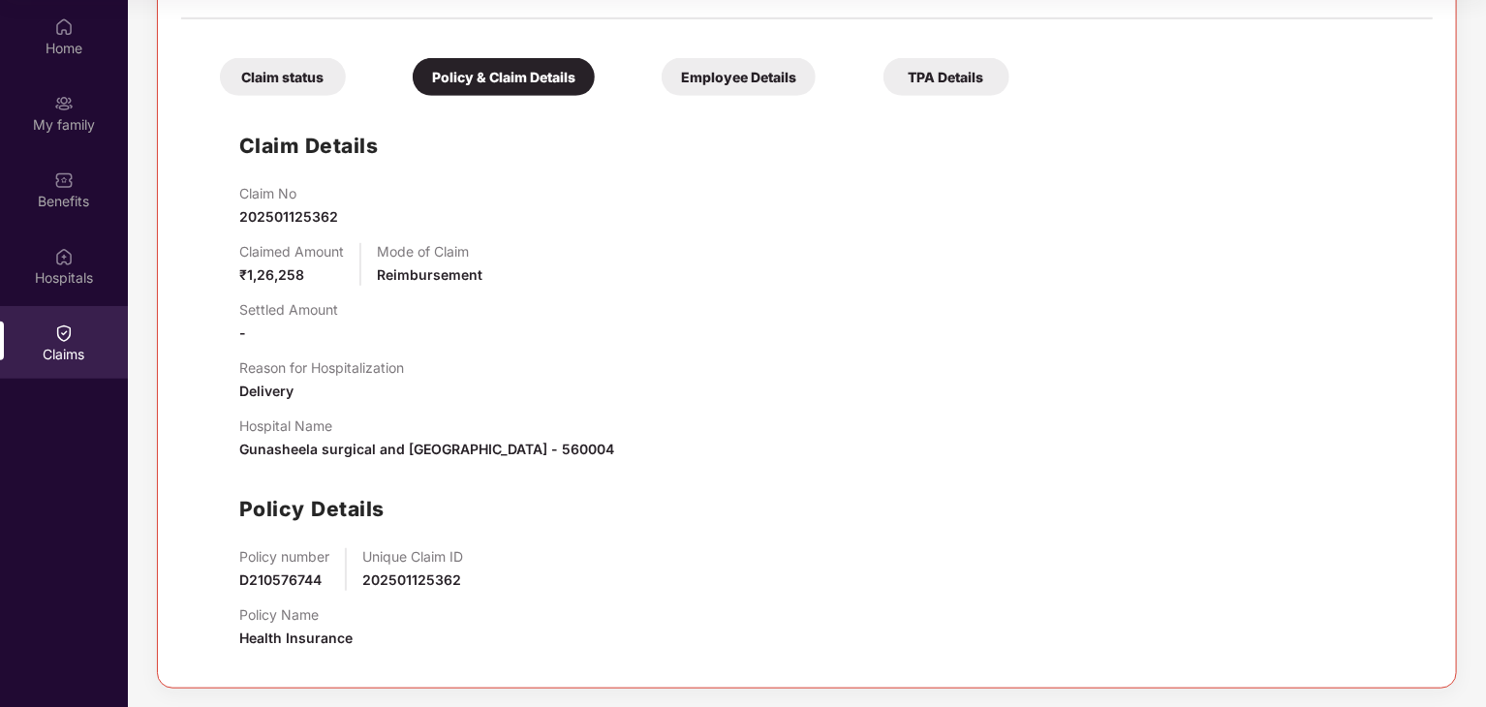
click at [729, 78] on div "Employee Details" at bounding box center [739, 77] width 154 height 38
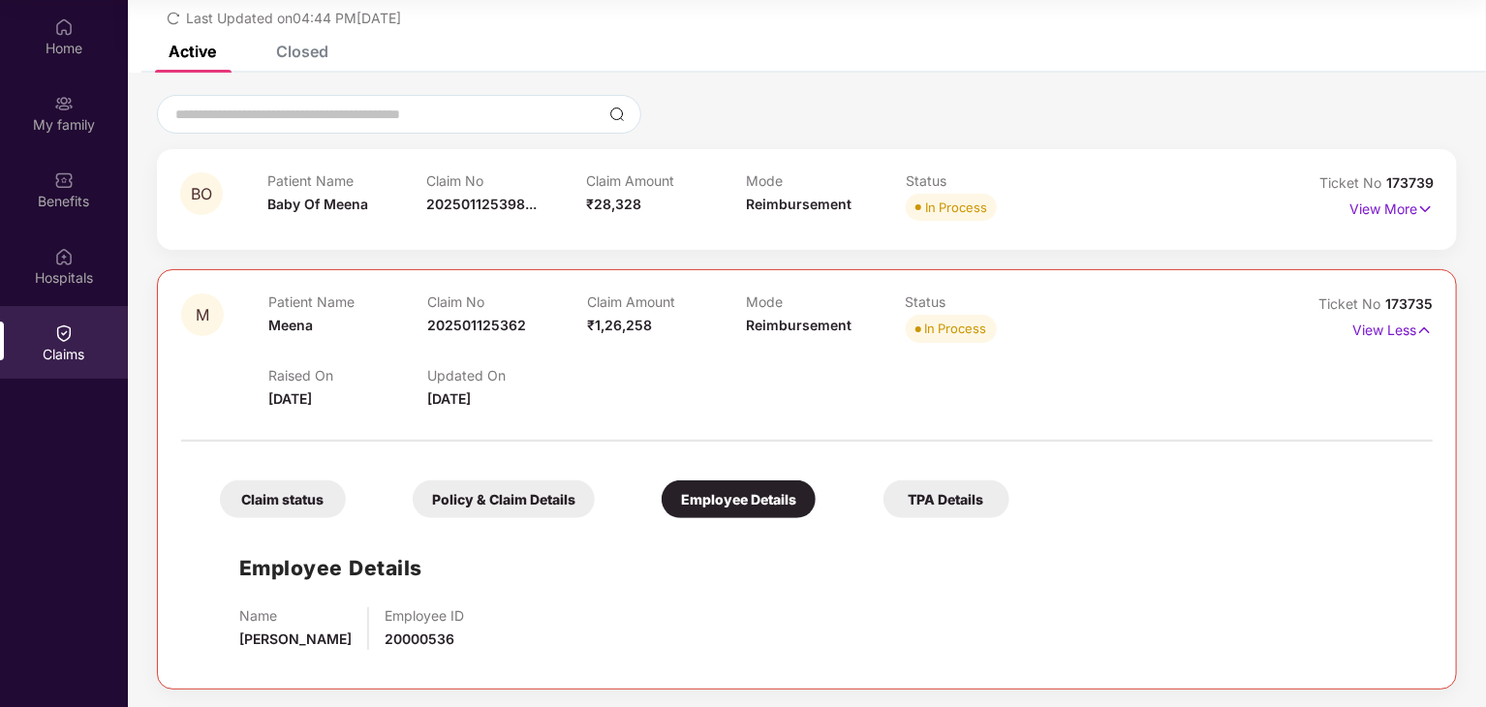
scroll to position [88, 0]
click at [933, 501] on div "TPA Details" at bounding box center [947, 499] width 126 height 38
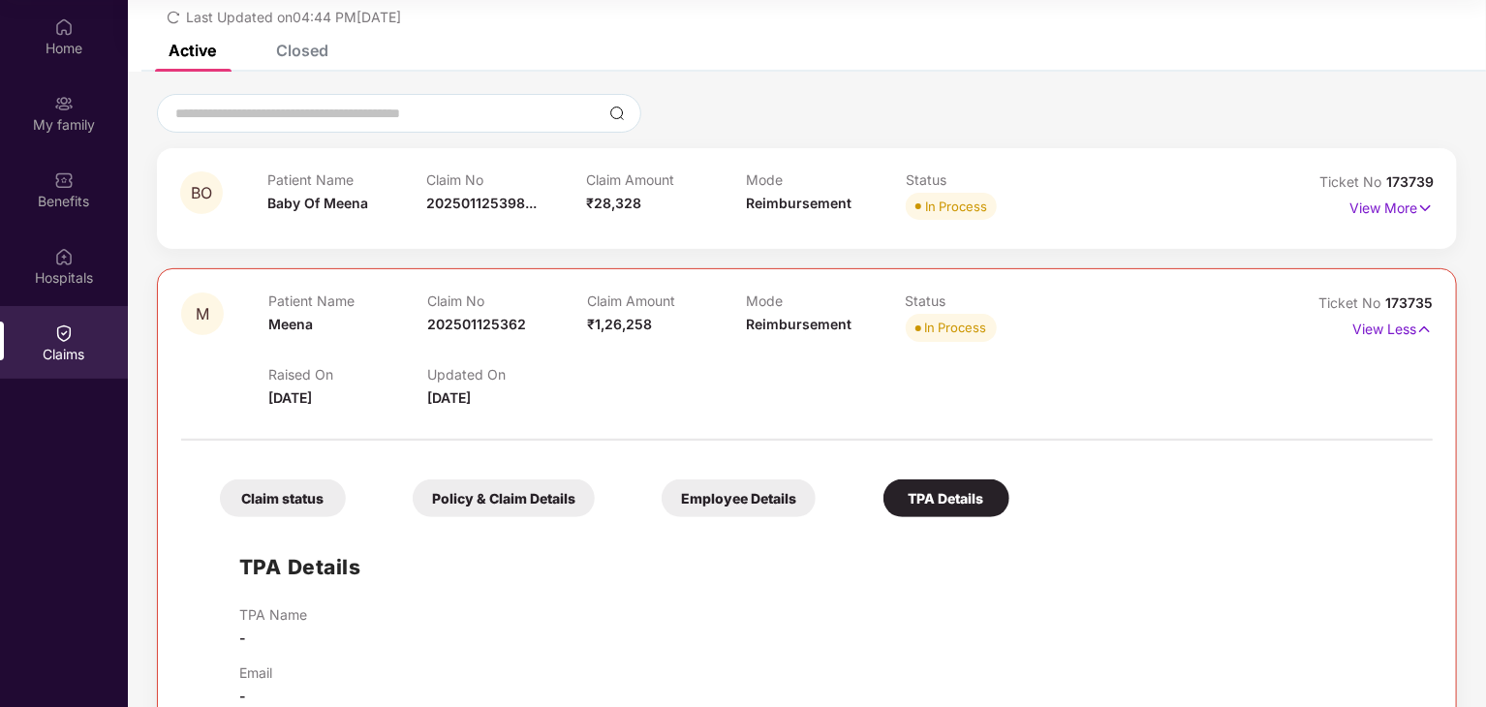
click at [247, 496] on div "Claim status" at bounding box center [283, 499] width 126 height 38
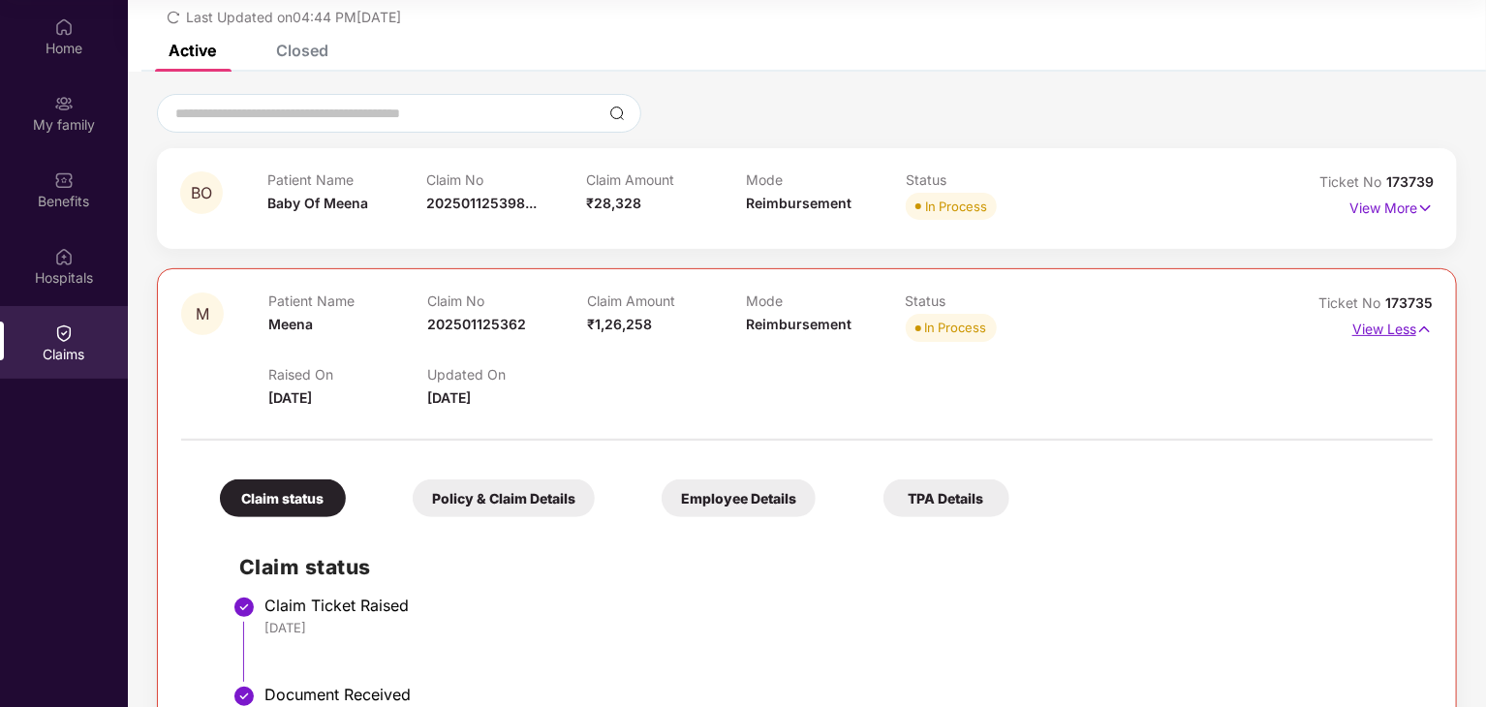
click at [1409, 330] on p "View Less" at bounding box center [1393, 327] width 80 height 26
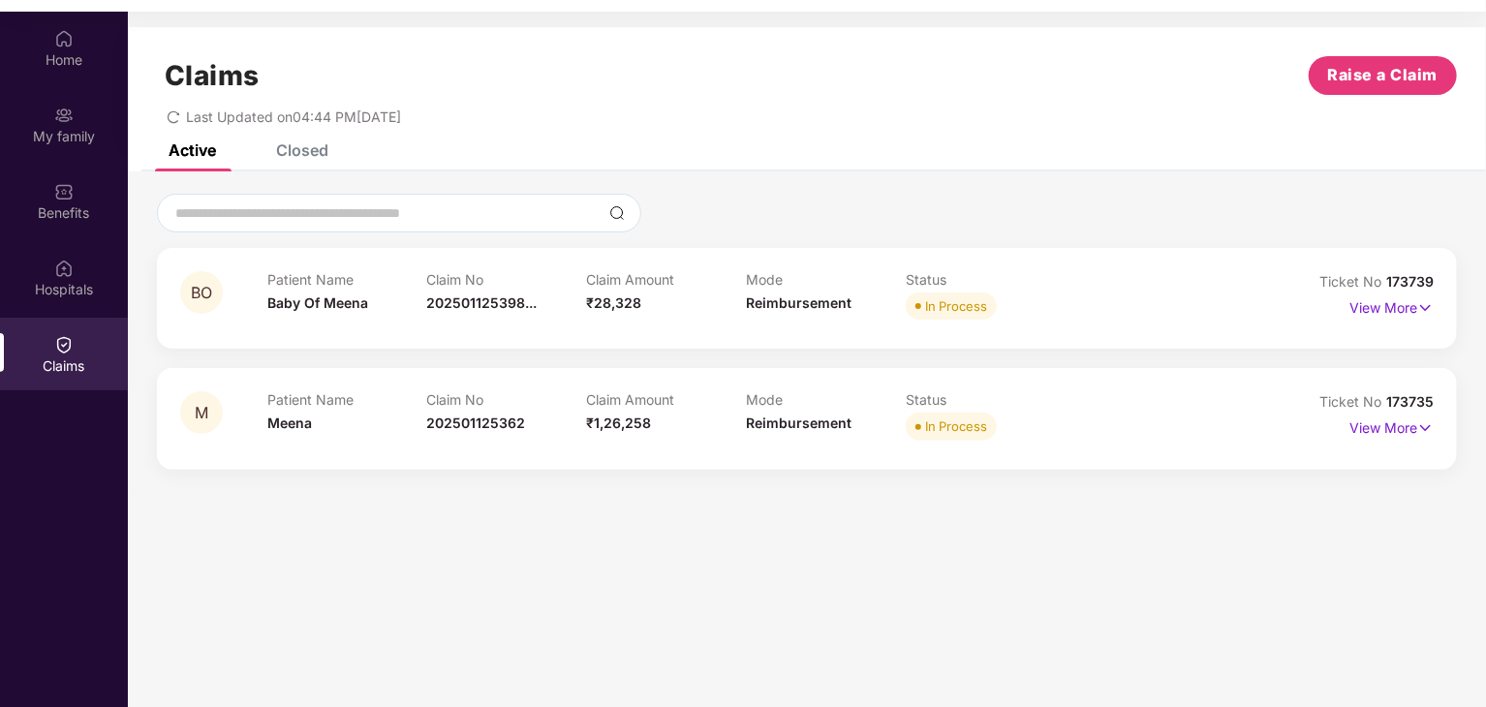
scroll to position [0, 0]
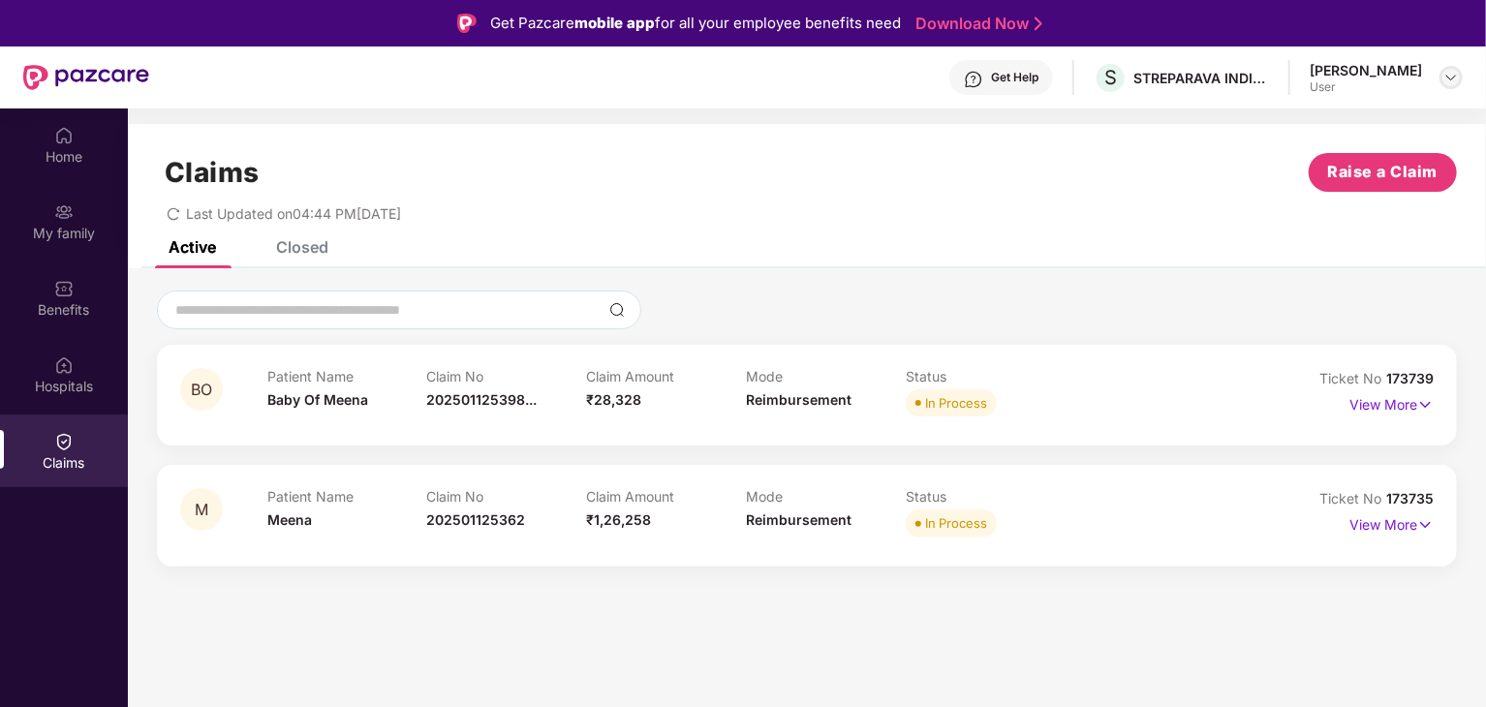
click at [1452, 77] on img at bounding box center [1452, 78] width 16 height 16
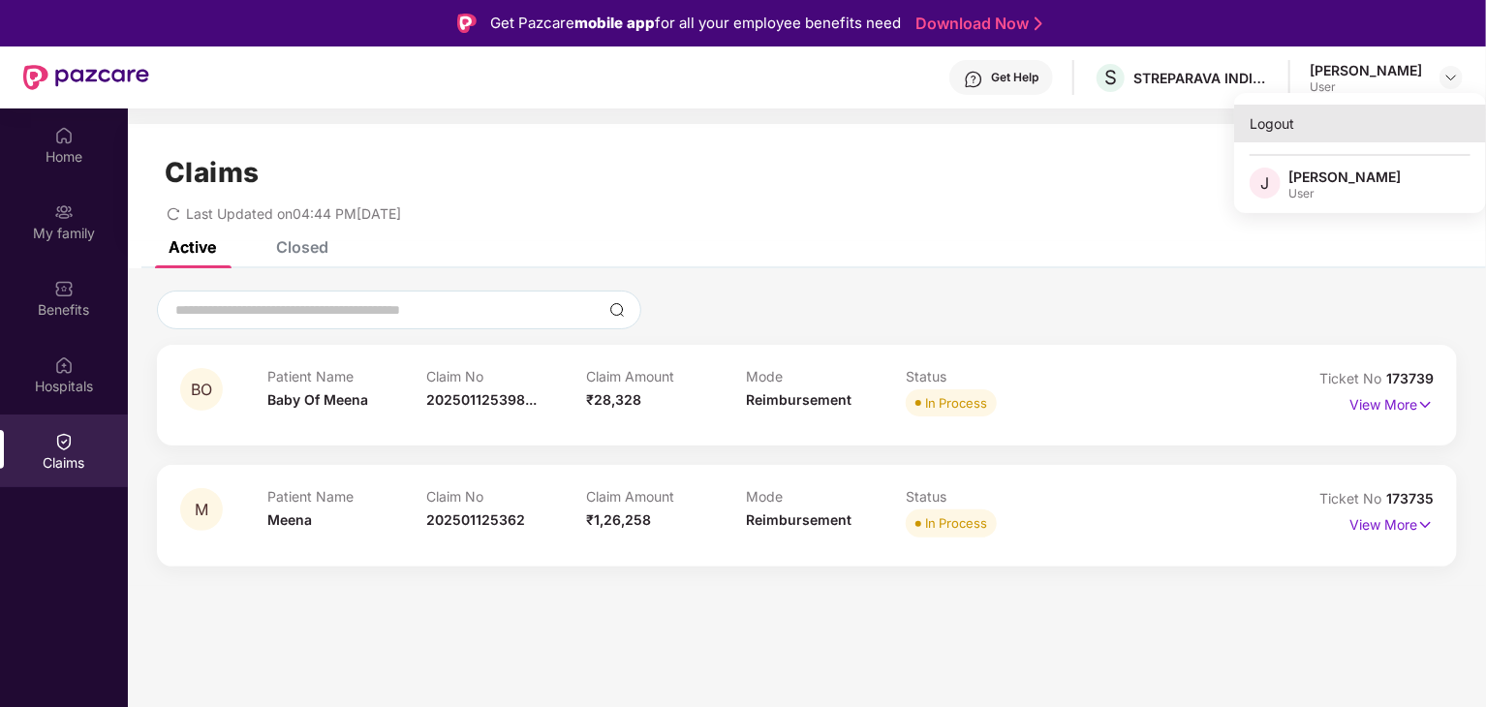
click at [1264, 122] on div "Logout" at bounding box center [1360, 124] width 252 height 38
